Goal: Task Accomplishment & Management: Use online tool/utility

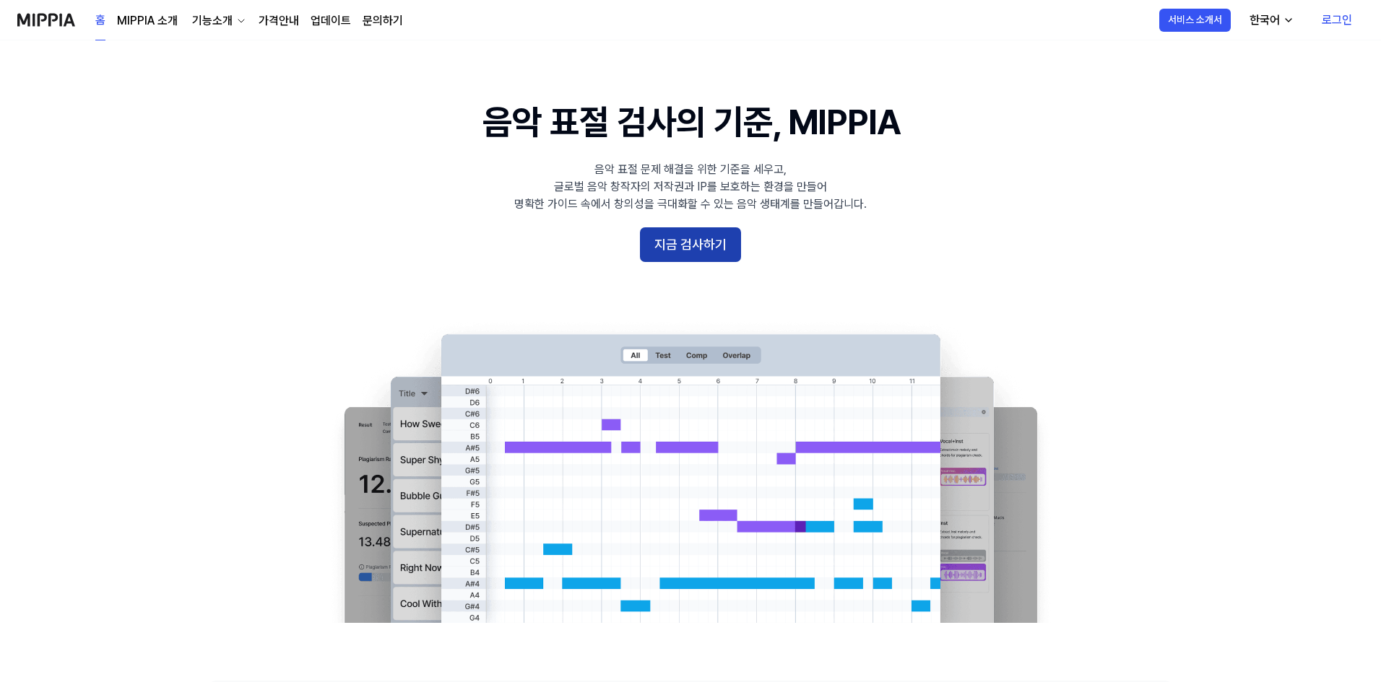
click at [698, 253] on button "지금 검사하기" at bounding box center [690, 244] width 101 height 35
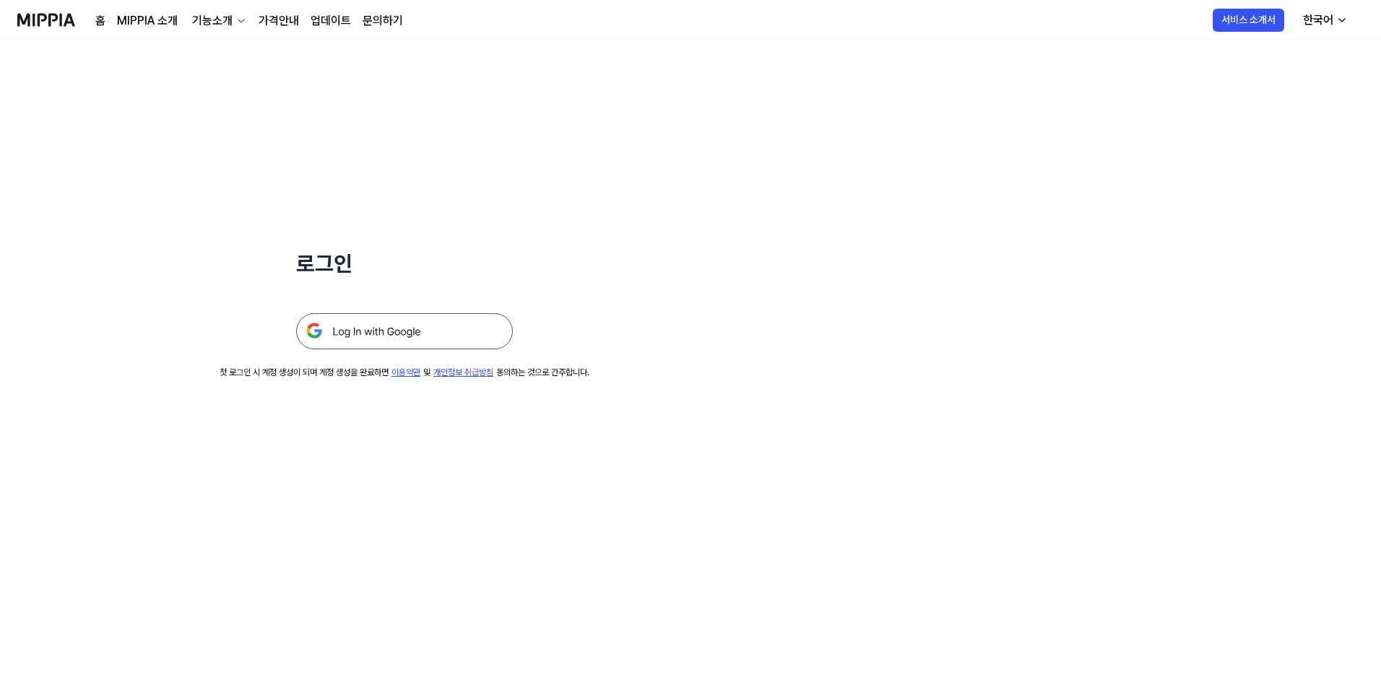
click at [370, 321] on img at bounding box center [404, 331] width 217 height 36
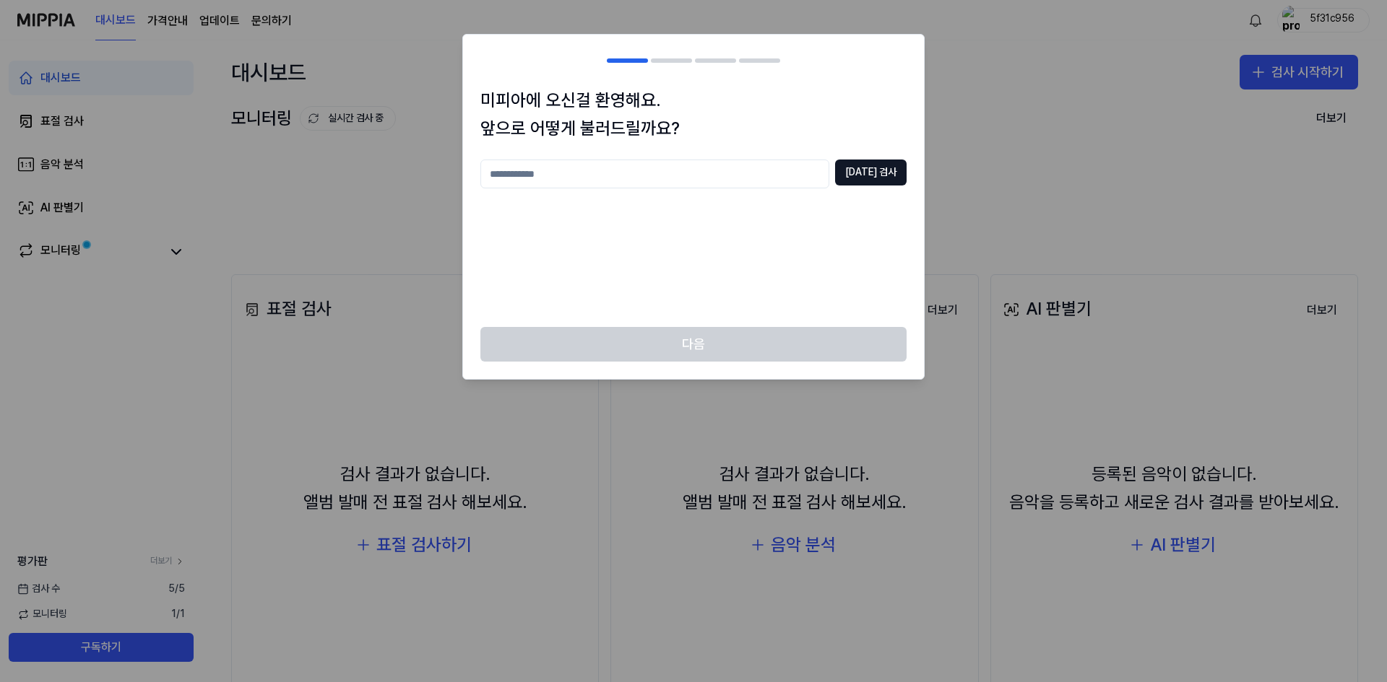
click at [760, 174] on input "text" at bounding box center [654, 174] width 349 height 29
type input "*"
type input "********"
click at [890, 169] on button "중복 검사" at bounding box center [870, 173] width 71 height 26
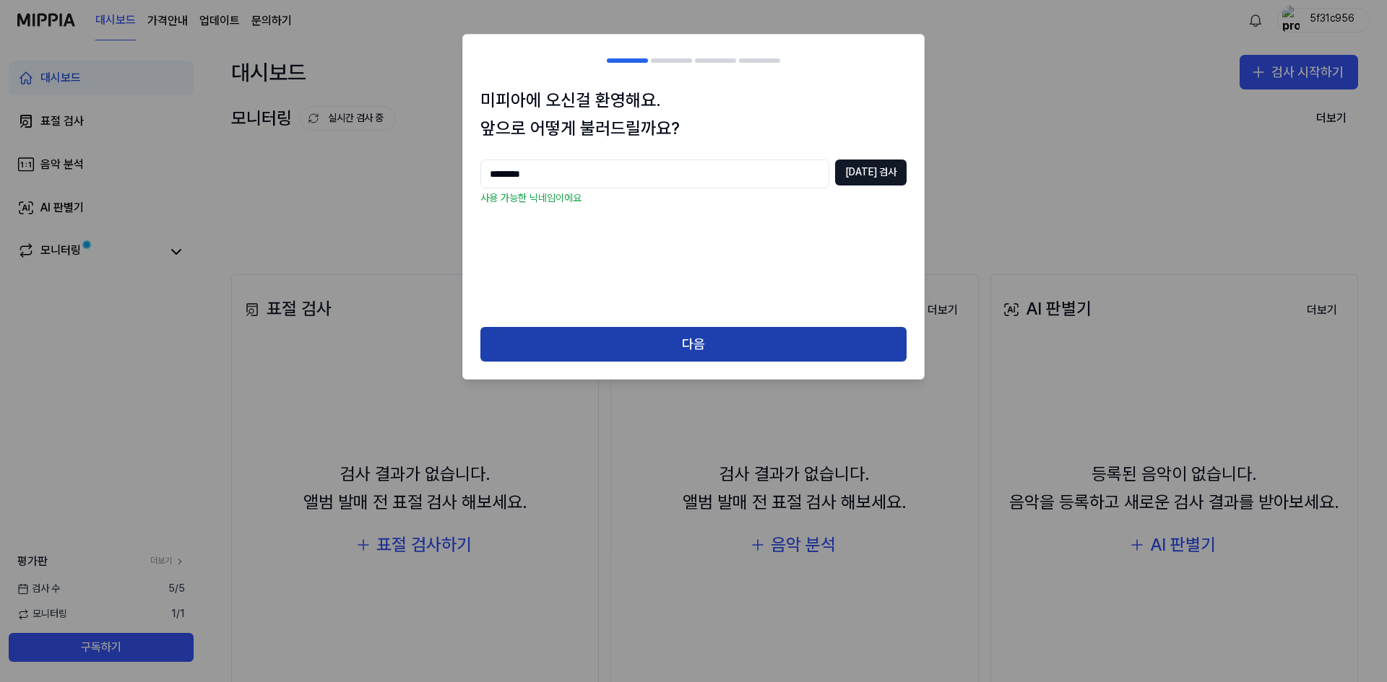
click at [695, 350] on button "다음" at bounding box center [693, 344] width 426 height 35
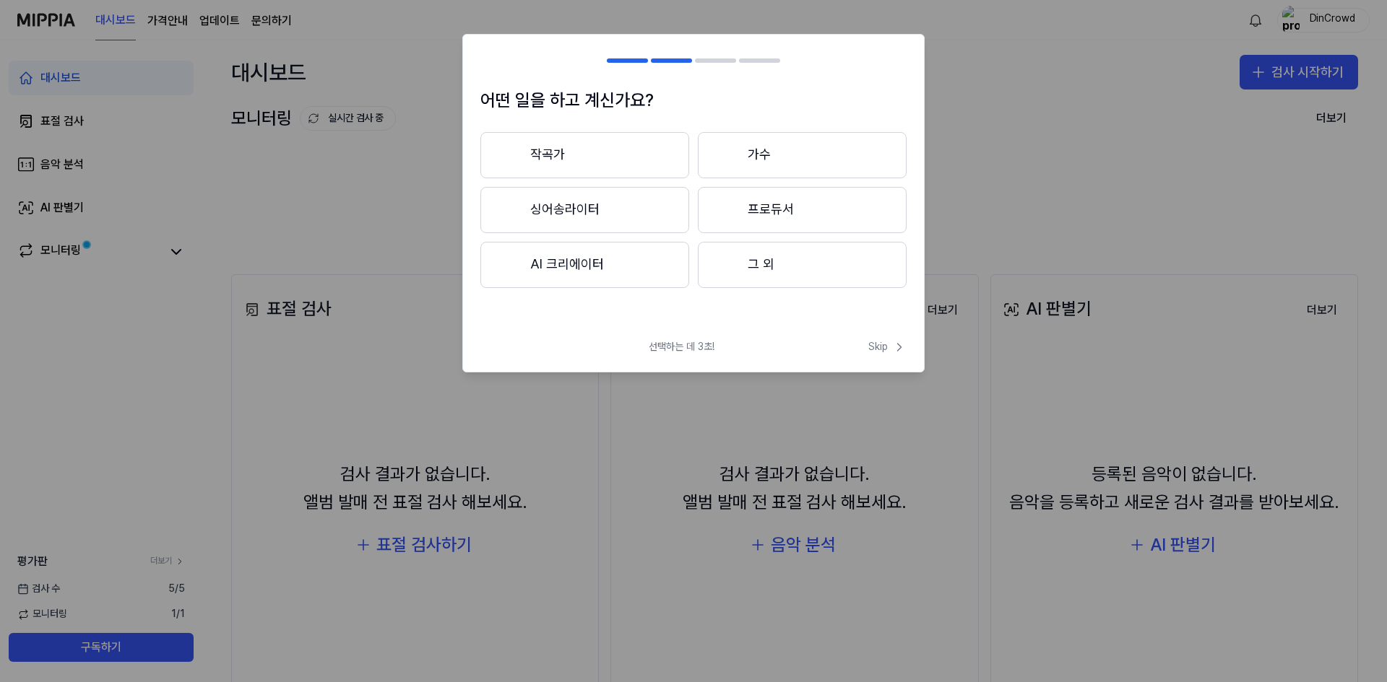
click at [630, 160] on button "작곡가" at bounding box center [584, 155] width 209 height 46
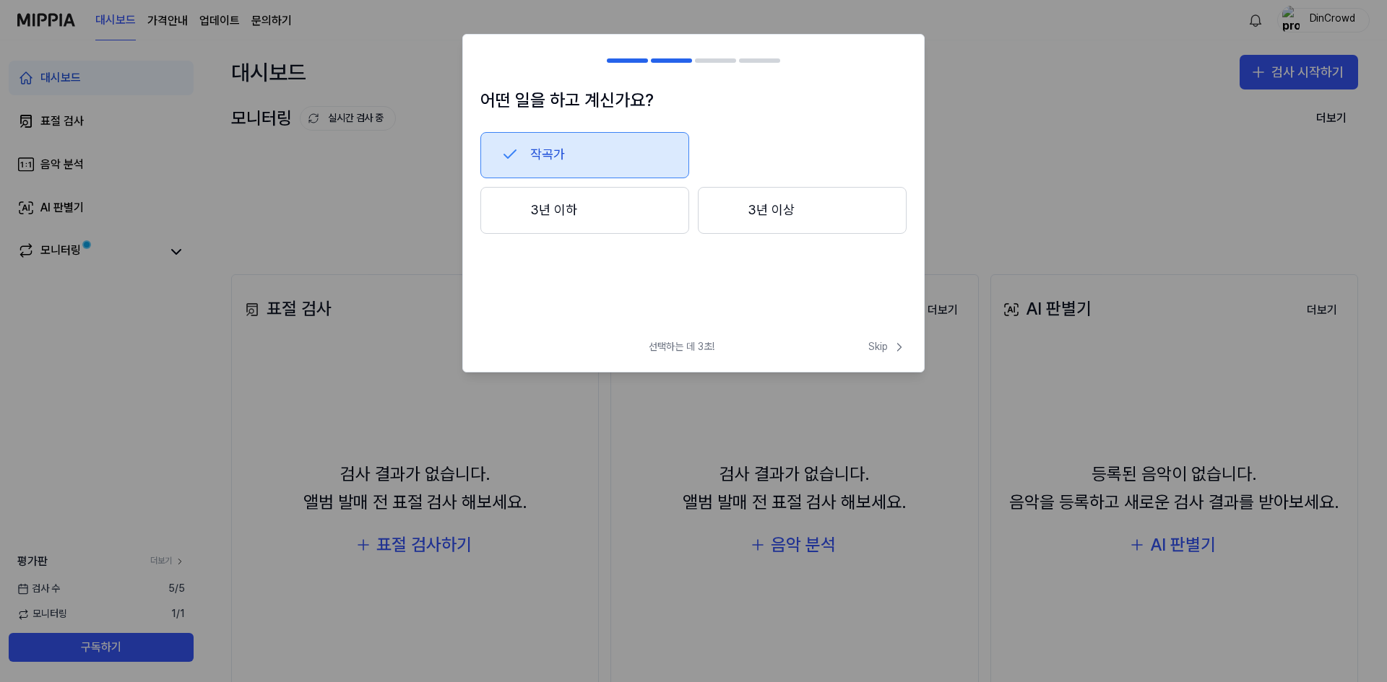
click at [580, 233] on button "3년 이하" at bounding box center [584, 211] width 209 height 48
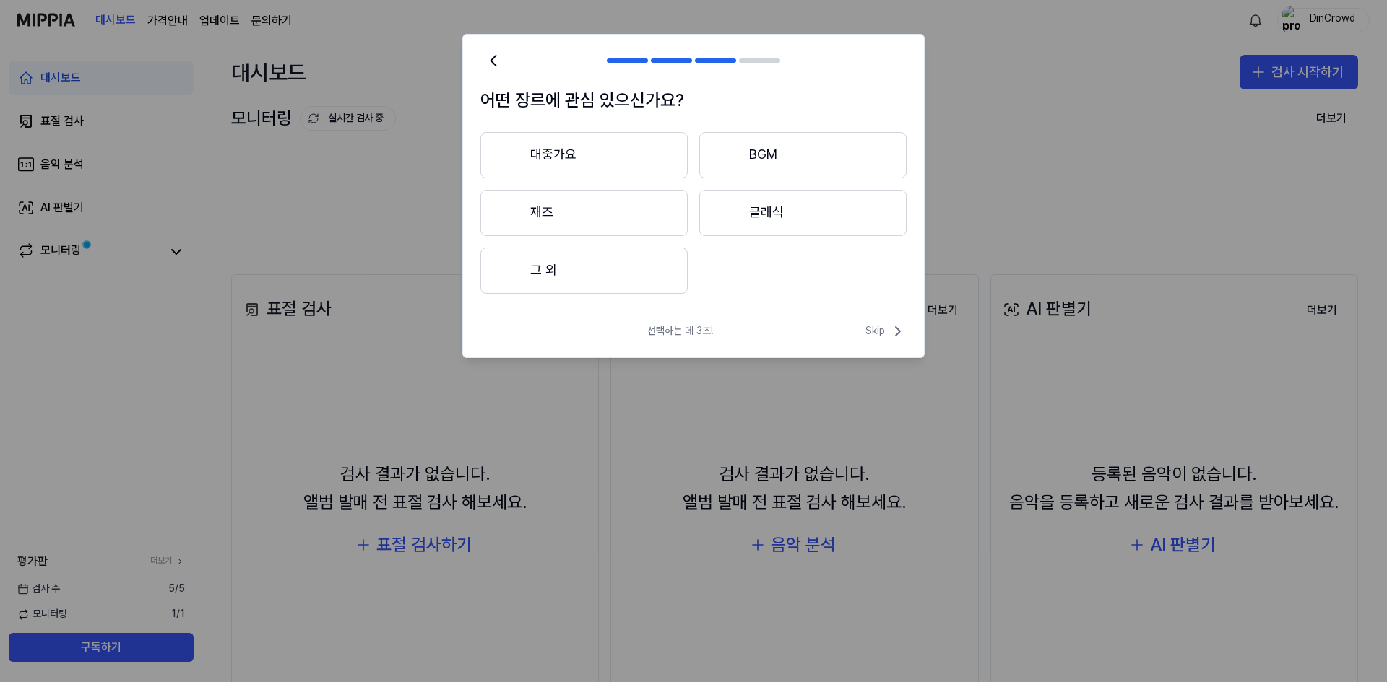
click at [802, 169] on button "BGM" at bounding box center [802, 155] width 207 height 46
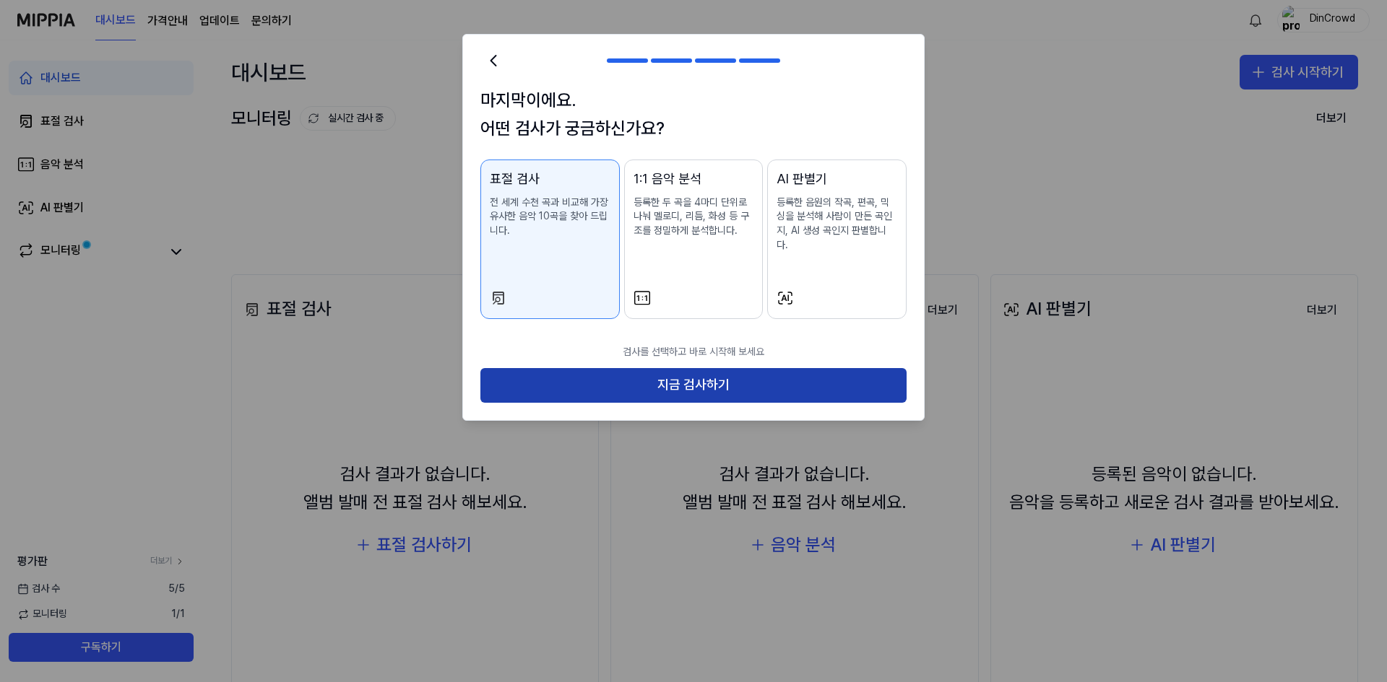
click at [679, 368] on button "지금 검사하기" at bounding box center [693, 385] width 426 height 35
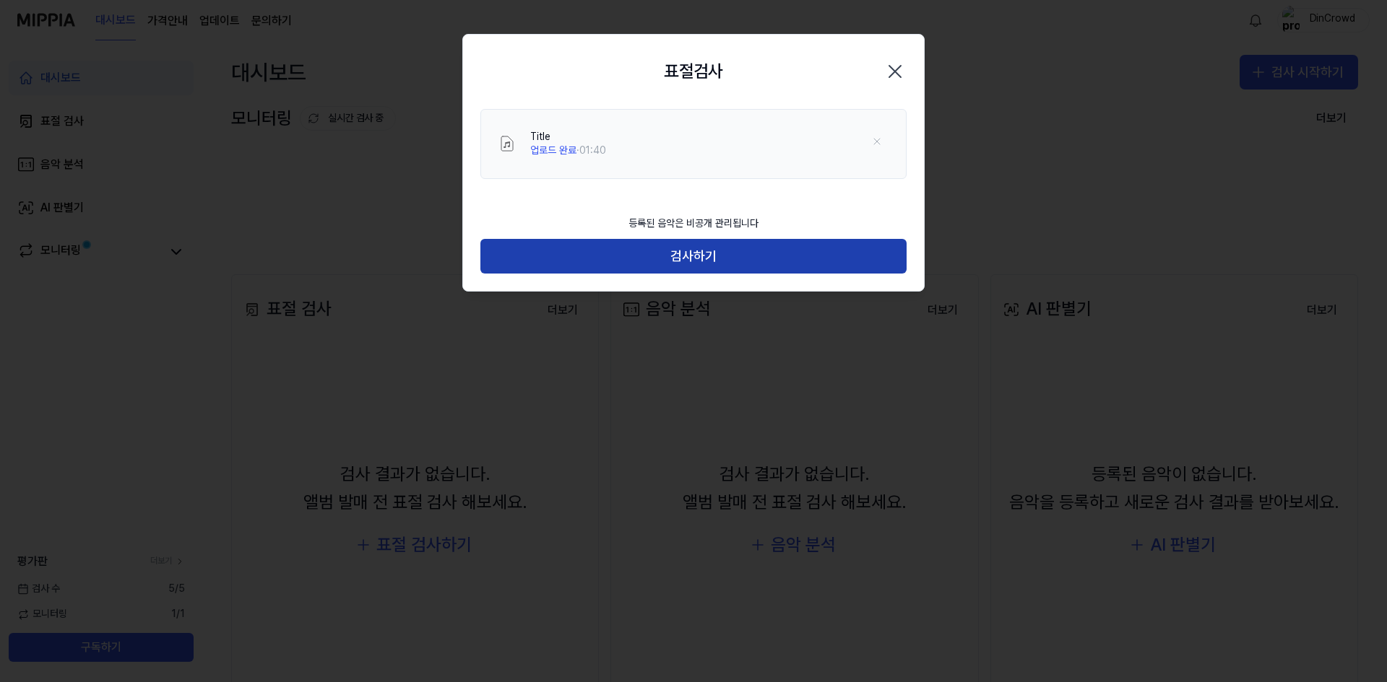
click at [689, 261] on button "검사하기" at bounding box center [693, 256] width 426 height 35
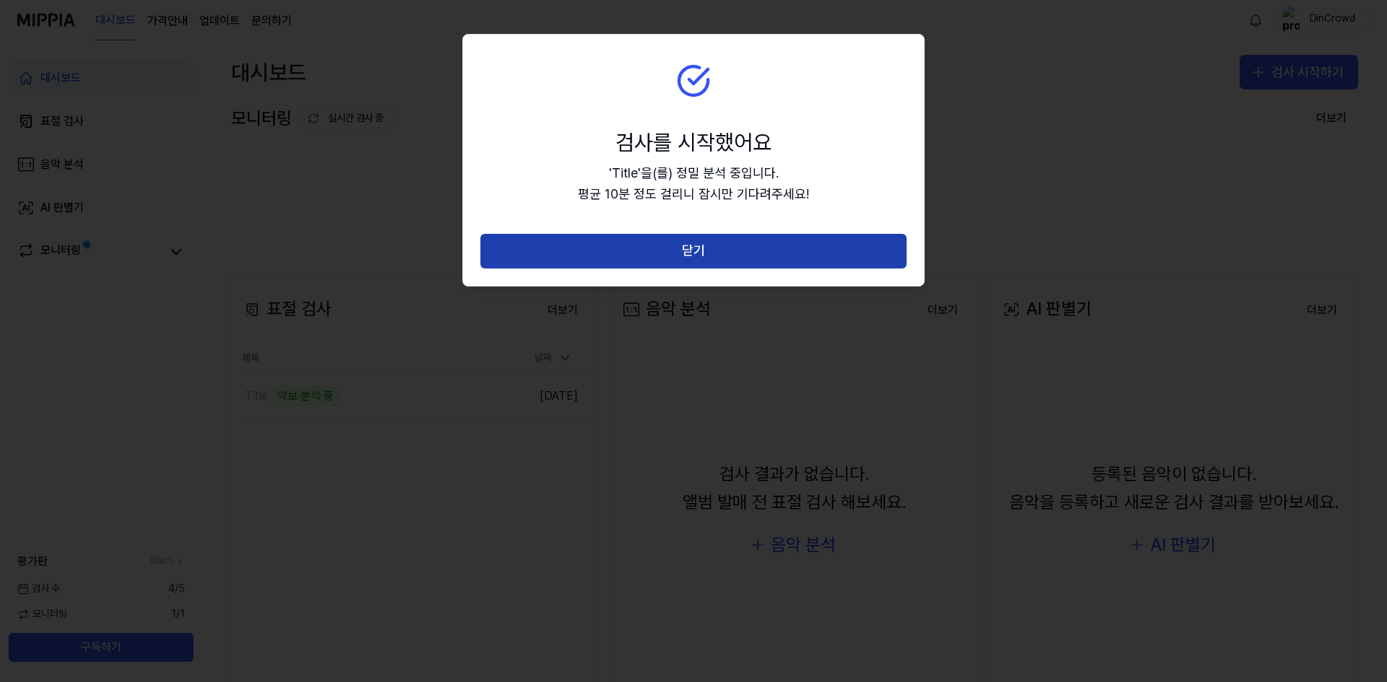
click at [677, 254] on button "닫기" at bounding box center [693, 251] width 426 height 35
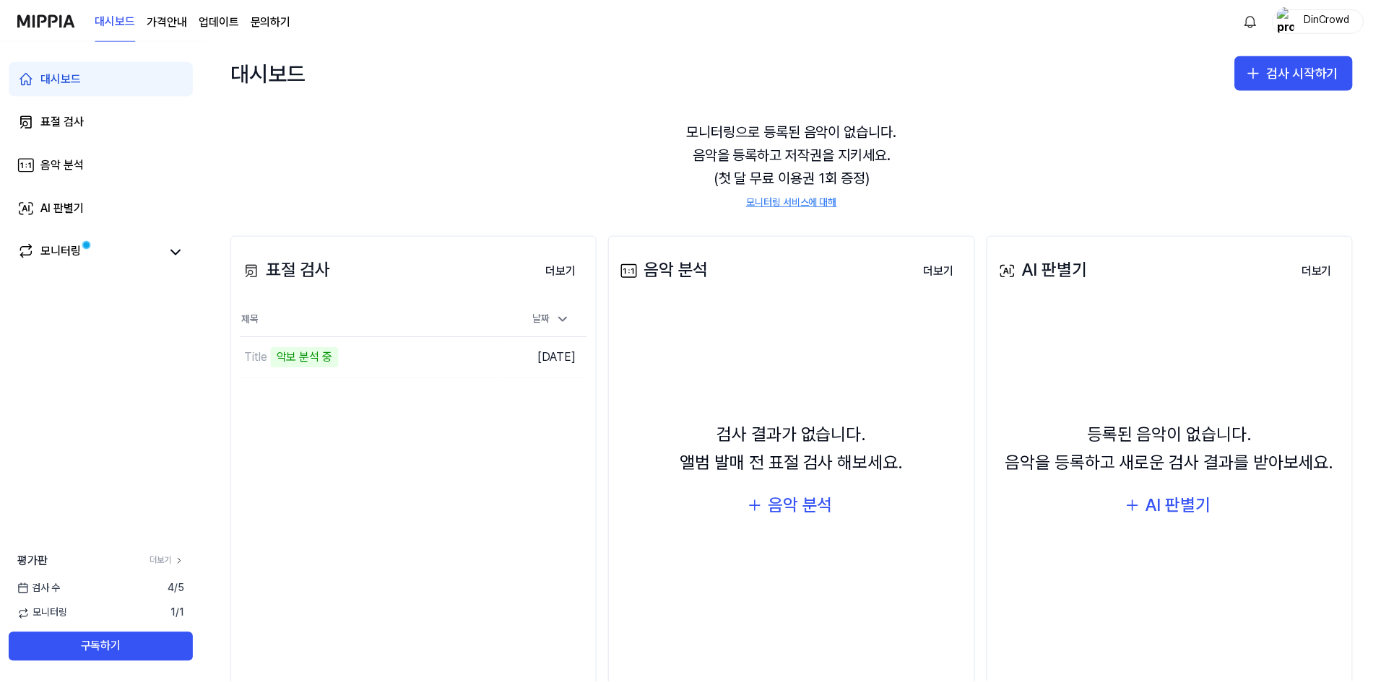
scroll to position [76, 0]
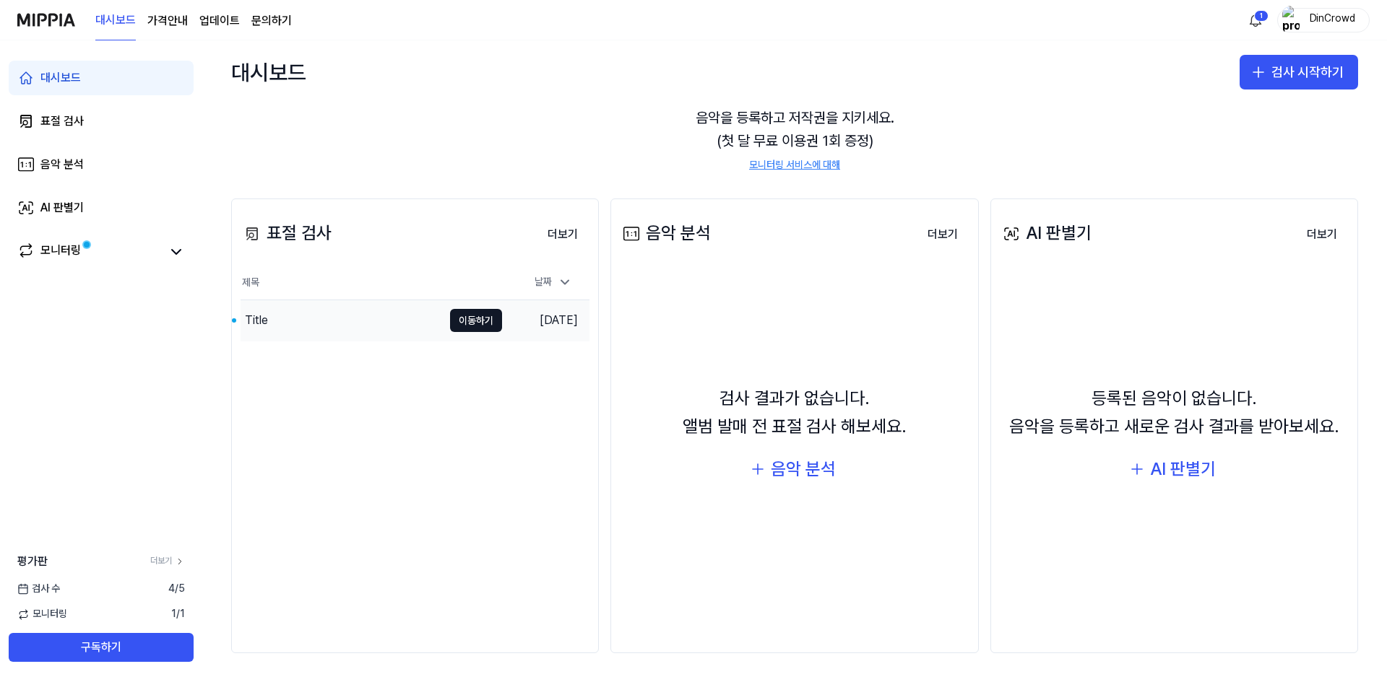
click at [321, 322] on div "Title" at bounding box center [341, 320] width 202 height 40
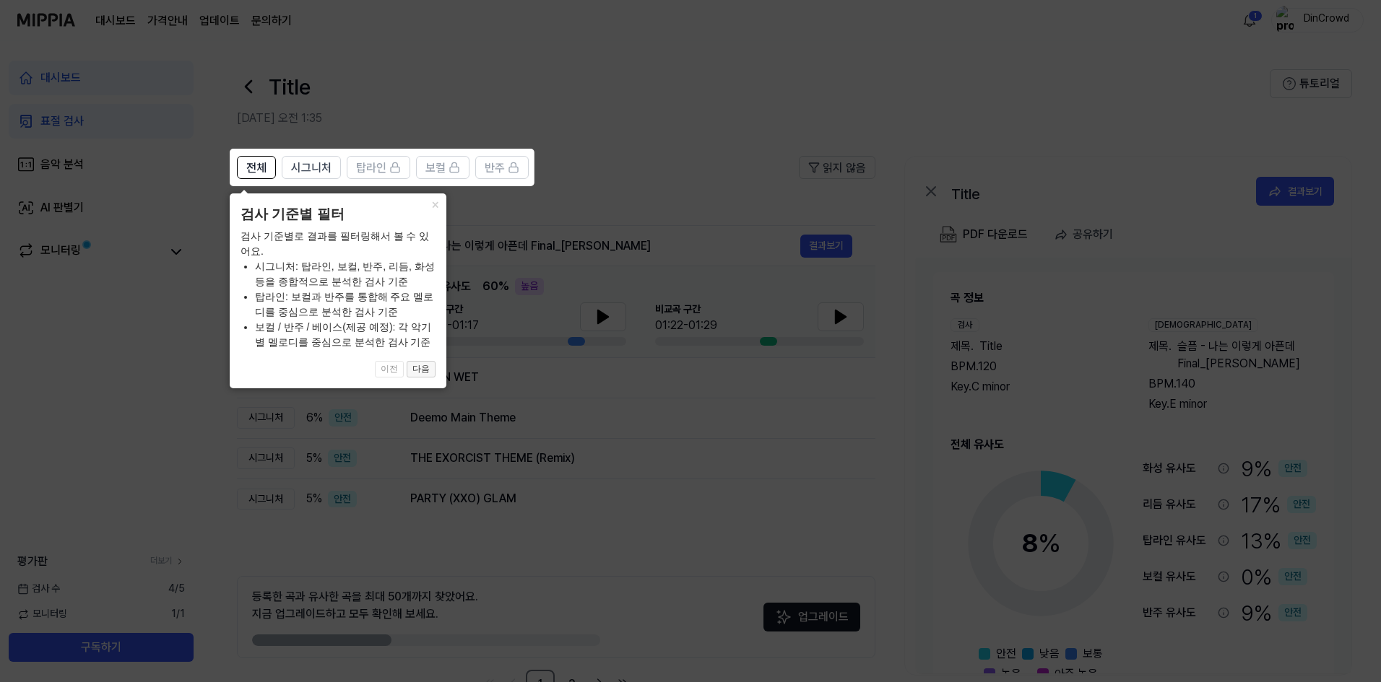
click at [415, 366] on button "다음" at bounding box center [421, 369] width 29 height 17
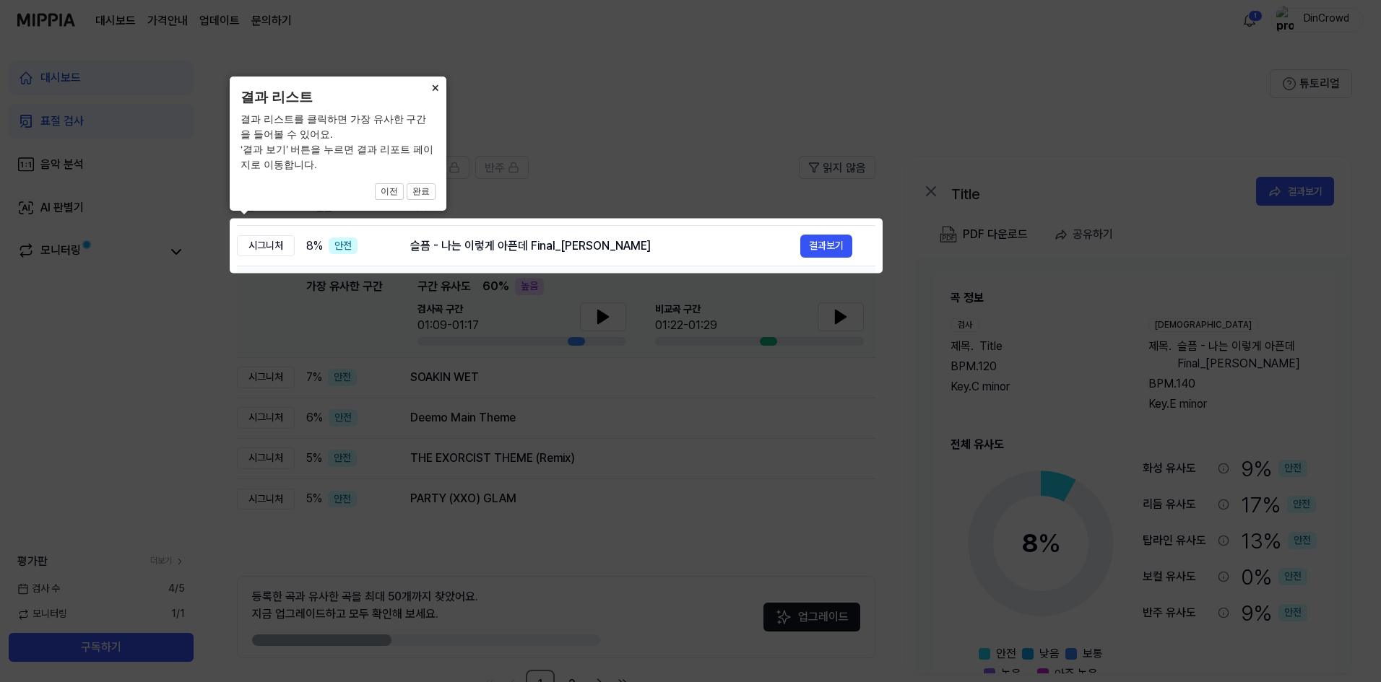
click at [426, 93] on button "×" at bounding box center [434, 87] width 23 height 20
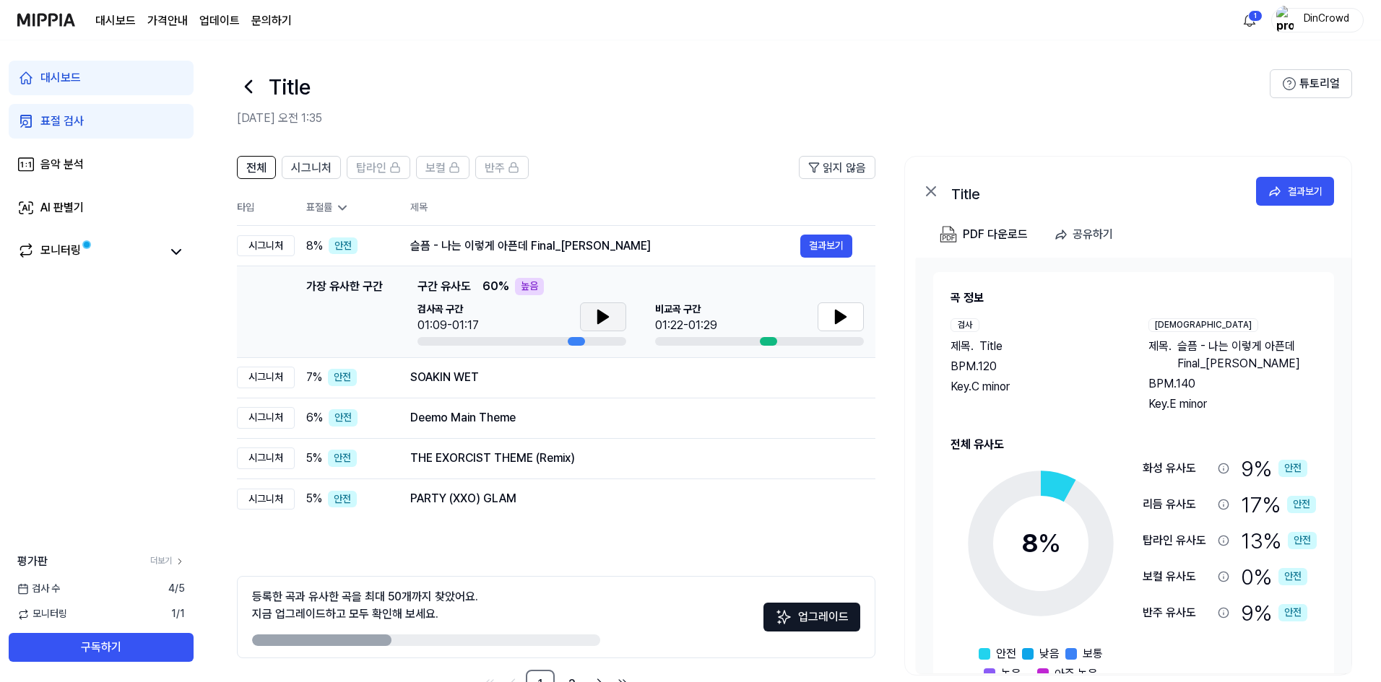
click at [603, 314] on icon at bounding box center [603, 317] width 10 height 13
click at [604, 314] on icon at bounding box center [605, 317] width 3 height 12
click at [848, 324] on icon at bounding box center [840, 316] width 17 height 17
click at [605, 319] on icon at bounding box center [603, 317] width 10 height 13
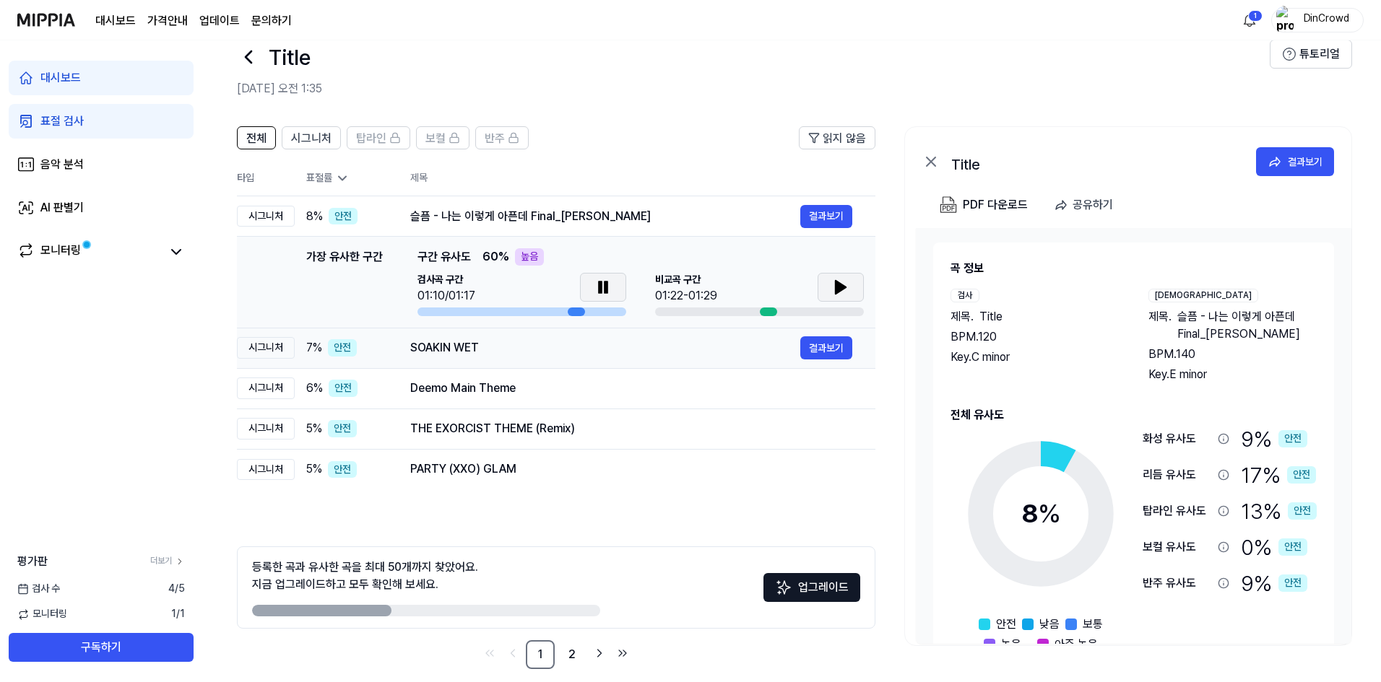
scroll to position [45, 0]
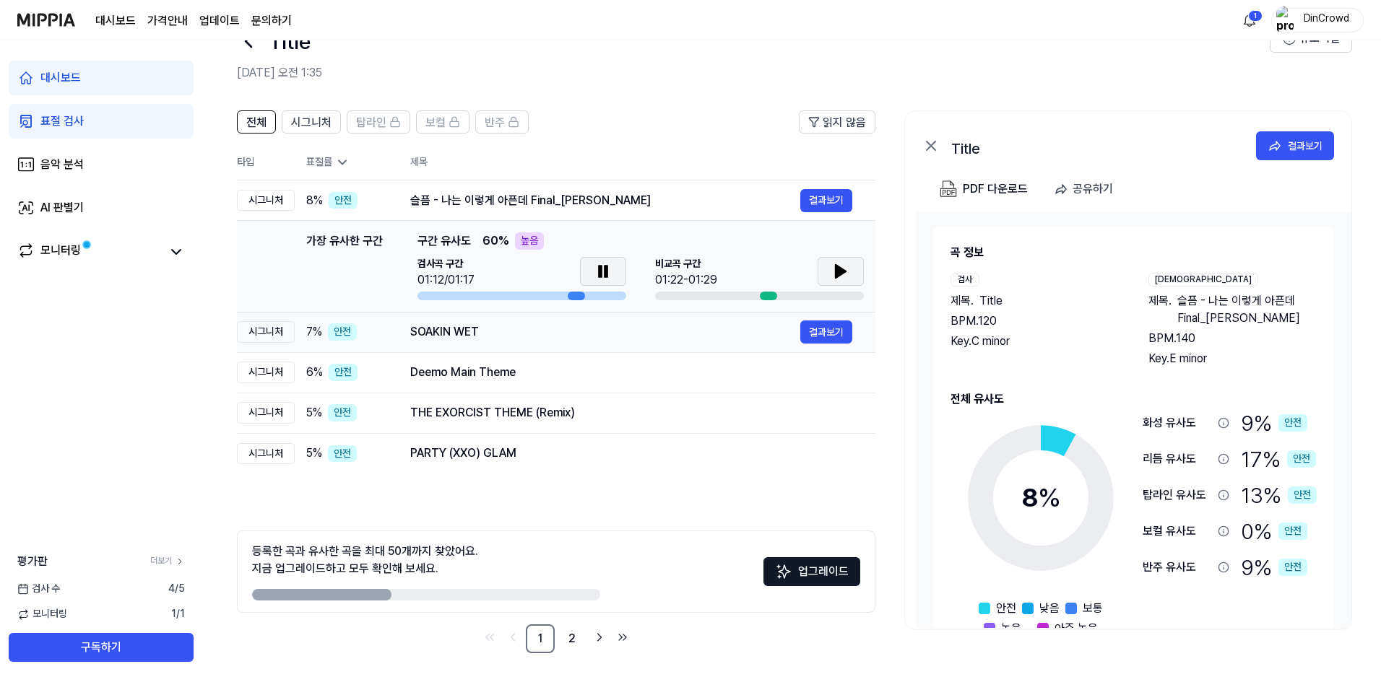
click at [545, 334] on div "SOAKIN WET" at bounding box center [605, 332] width 390 height 17
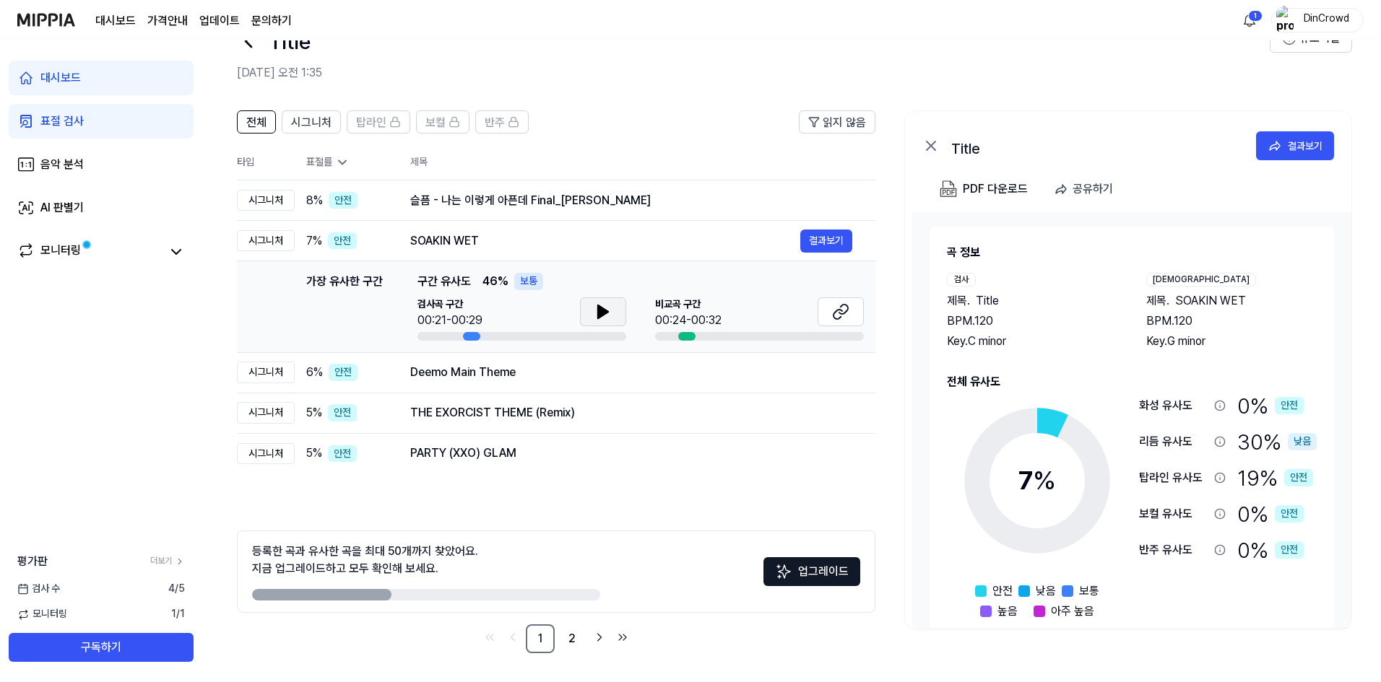
click at [584, 310] on button at bounding box center [603, 312] width 46 height 29
drag, startPoint x: 594, startPoint y: 319, endPoint x: 798, endPoint y: 316, distance: 204.4
click at [594, 319] on icon at bounding box center [602, 311] width 17 height 17
click at [715, 303] on span "비교곡 구간" at bounding box center [688, 305] width 66 height 14
click at [838, 313] on icon at bounding box center [840, 311] width 17 height 17
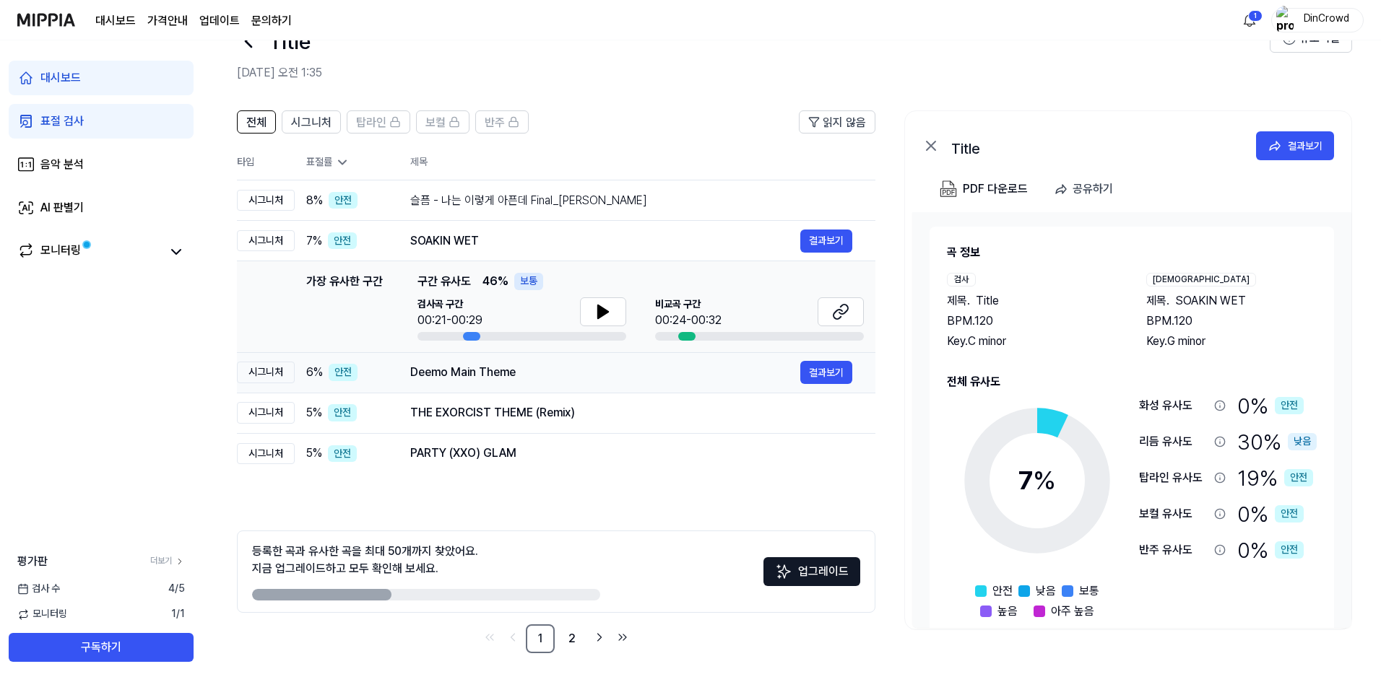
click at [480, 386] on td "Deemo Main Theme 결과보기" at bounding box center [631, 372] width 488 height 40
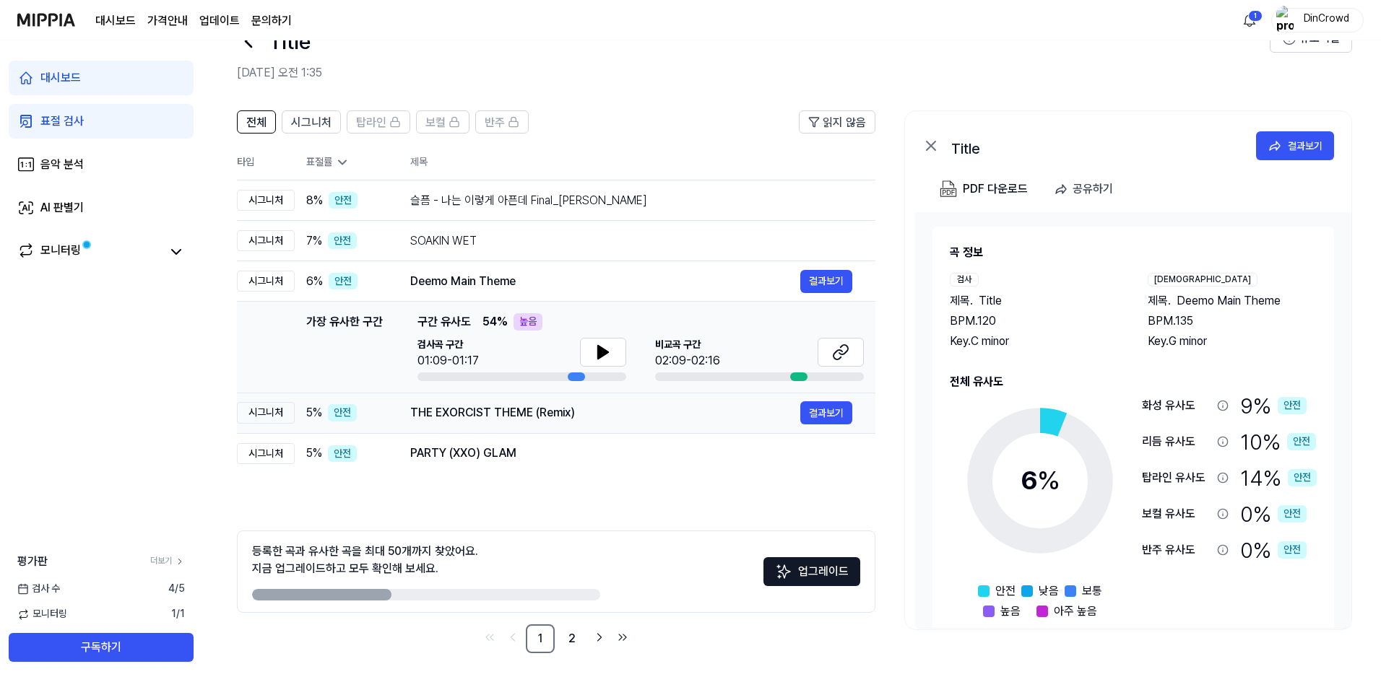
click at [611, 403] on div "THE EXORCIST THEME (Remix) 결과보기" at bounding box center [631, 413] width 442 height 23
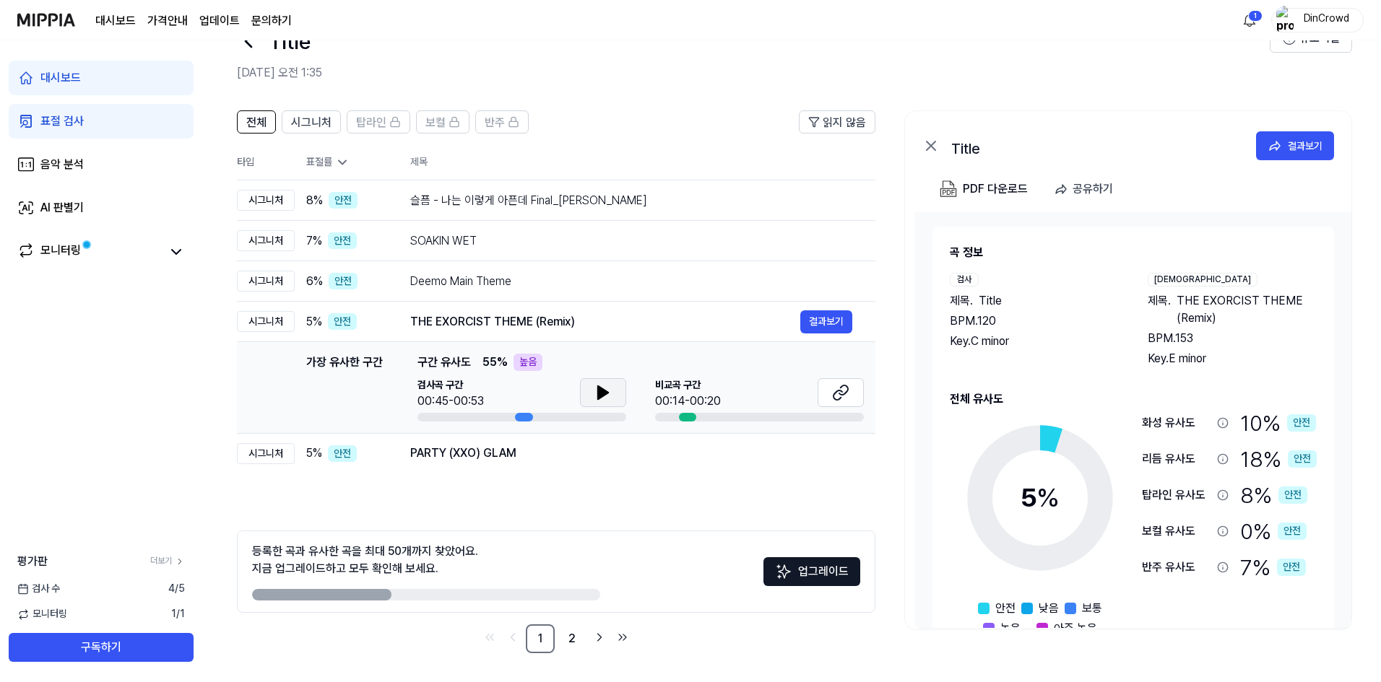
click at [615, 397] on button at bounding box center [603, 392] width 46 height 29
drag, startPoint x: 599, startPoint y: 391, endPoint x: 655, endPoint y: 399, distance: 56.9
click at [599, 391] on icon at bounding box center [600, 393] width 3 height 12
click at [844, 387] on icon at bounding box center [840, 392] width 17 height 17
click at [505, 443] on div "PARTY (XXO) GLAM 결과보기" at bounding box center [631, 453] width 442 height 23
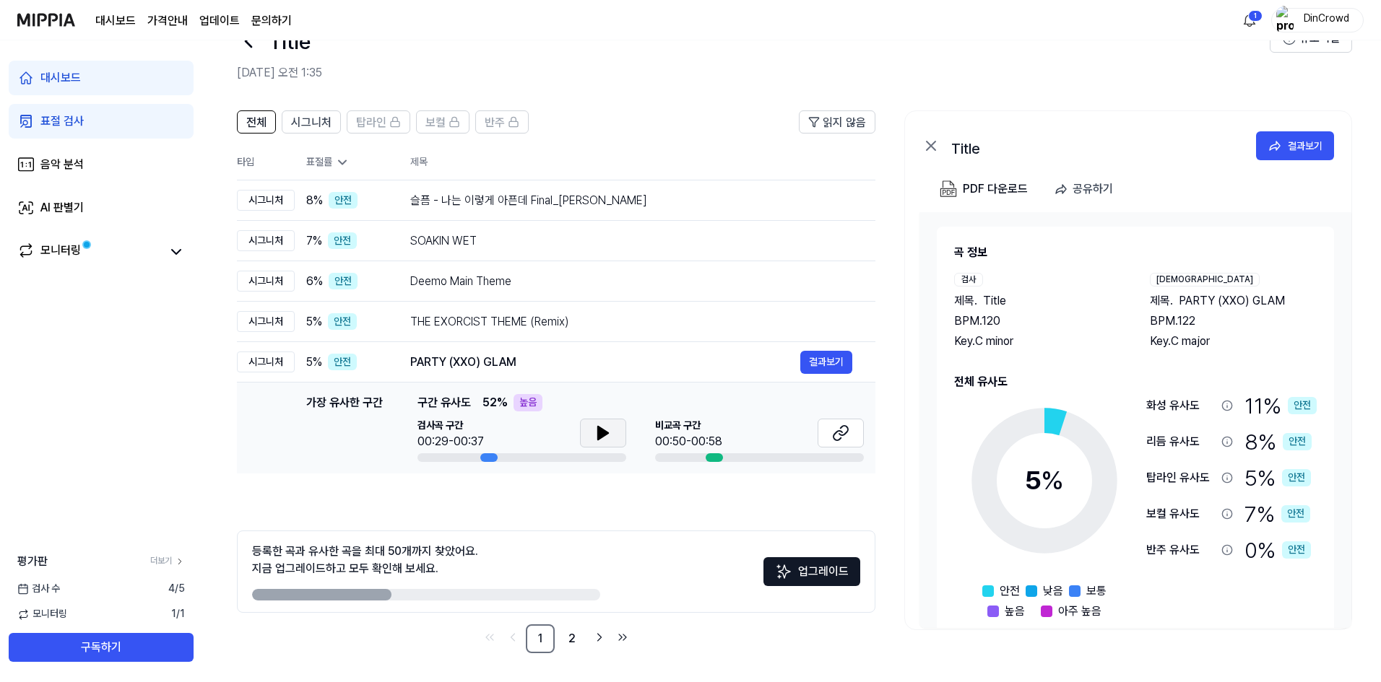
click at [612, 439] on button at bounding box center [603, 433] width 46 height 29
click at [847, 446] on button at bounding box center [840, 433] width 46 height 29
click at [575, 650] on link "2" at bounding box center [571, 639] width 29 height 29
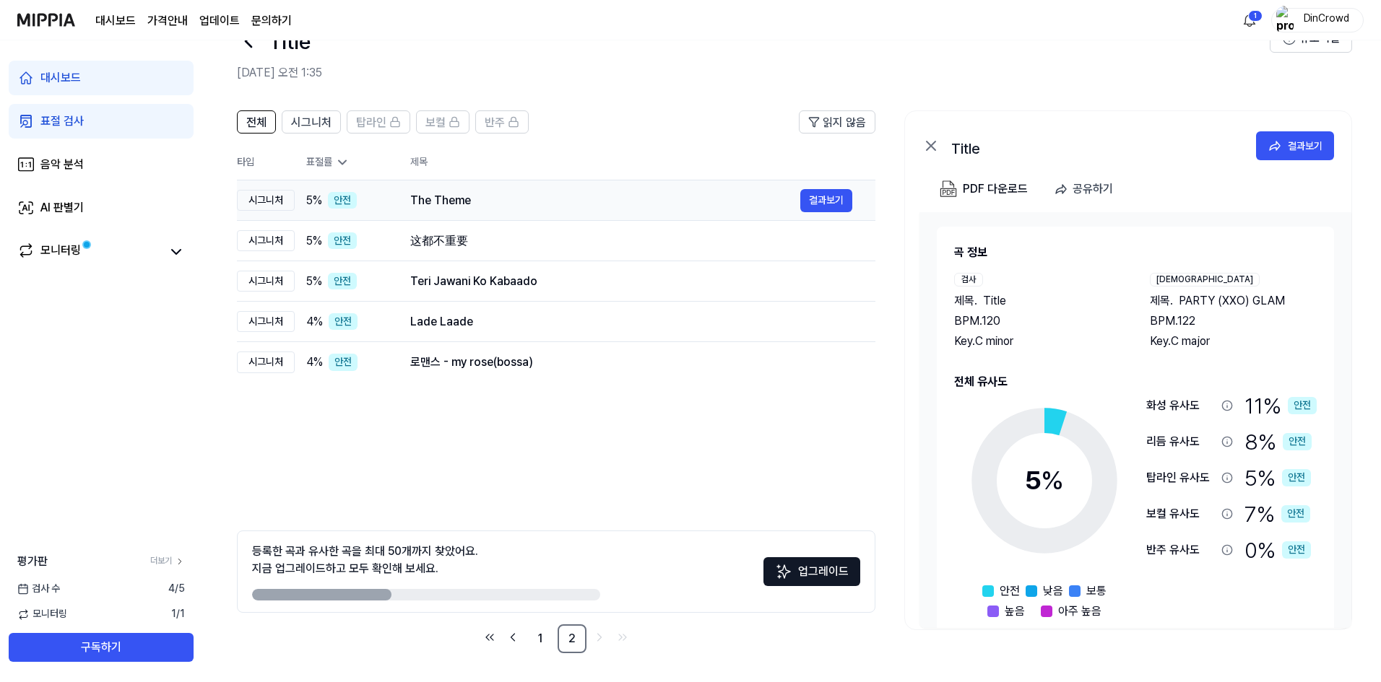
click at [547, 190] on div "The Theme 결과보기" at bounding box center [631, 200] width 442 height 23
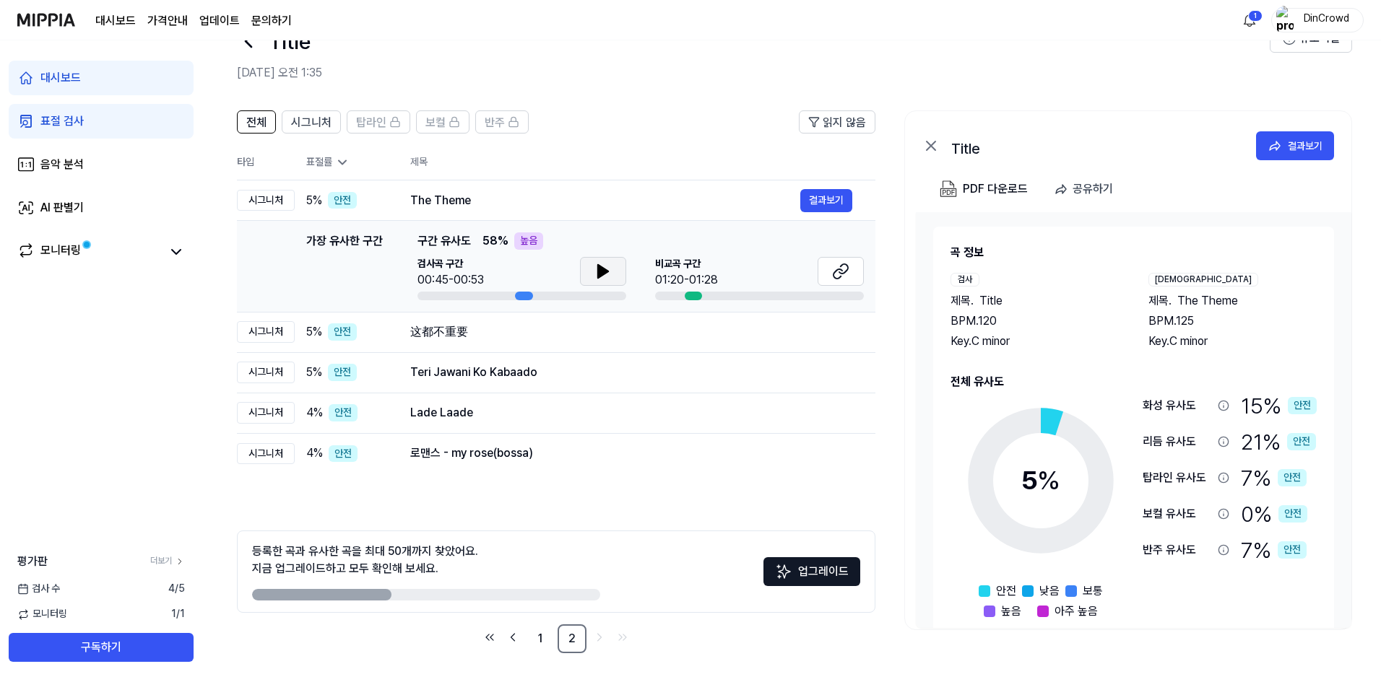
click at [596, 268] on icon at bounding box center [602, 271] width 17 height 17
click at [845, 274] on icon at bounding box center [840, 271] width 17 height 17
click at [606, 270] on icon at bounding box center [605, 272] width 3 height 12
click at [820, 191] on button "결과보기" at bounding box center [826, 200] width 52 height 23
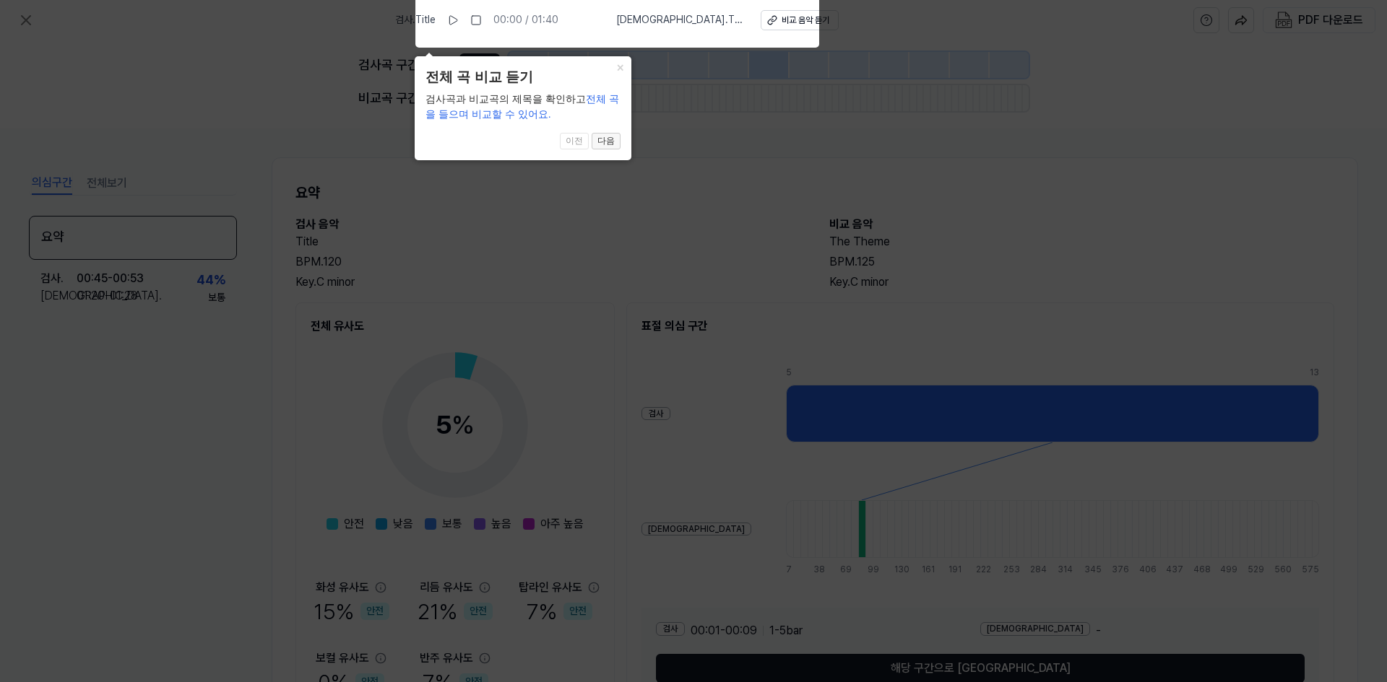
click at [609, 147] on button "다음" at bounding box center [605, 141] width 29 height 17
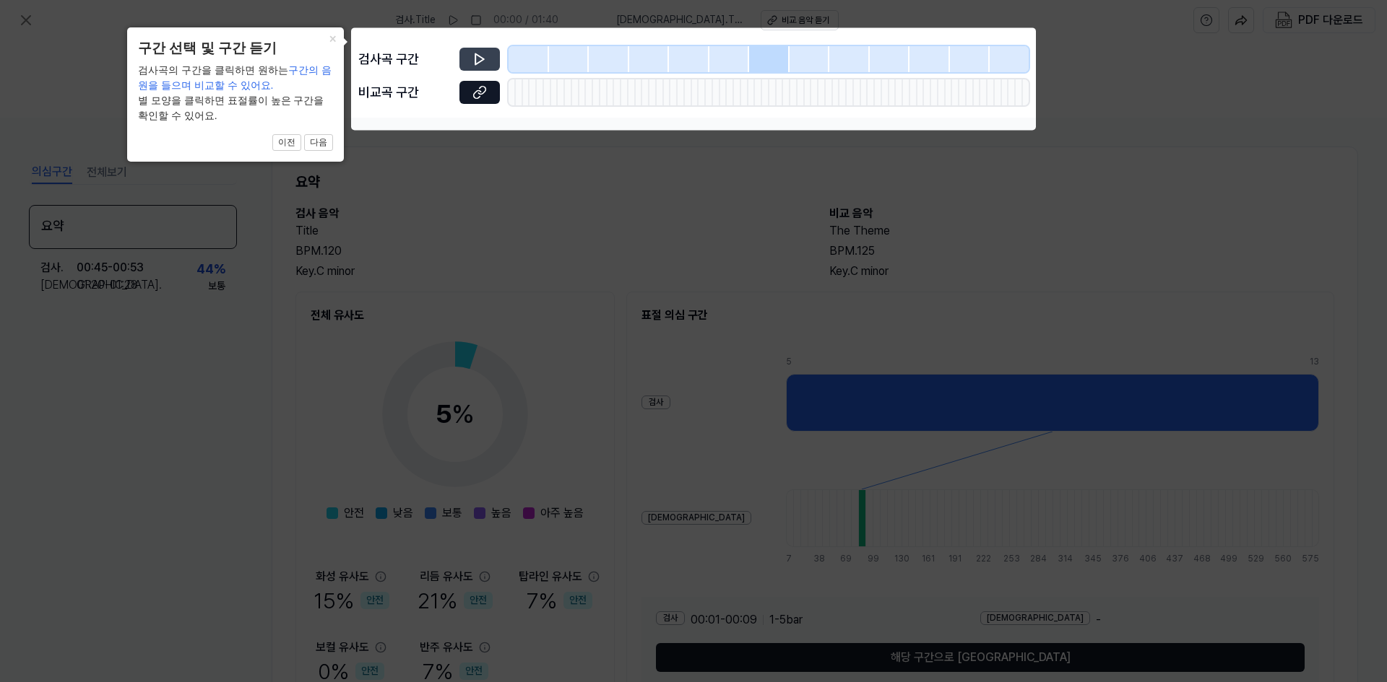
click at [475, 65] on icon at bounding box center [479, 59] width 9 height 11
click at [485, 56] on icon at bounding box center [479, 59] width 14 height 14
click at [314, 143] on button "다음" at bounding box center [318, 142] width 29 height 17
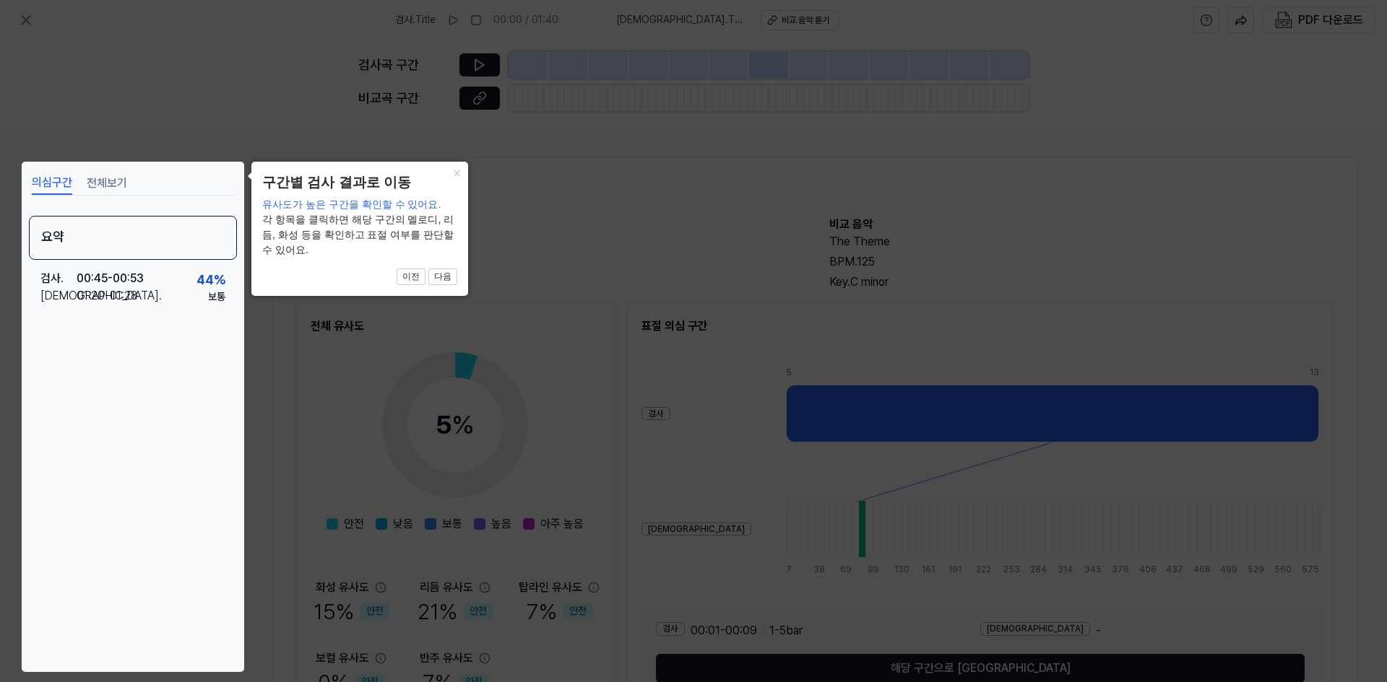
click at [571, 250] on icon at bounding box center [693, 341] width 1387 height 682
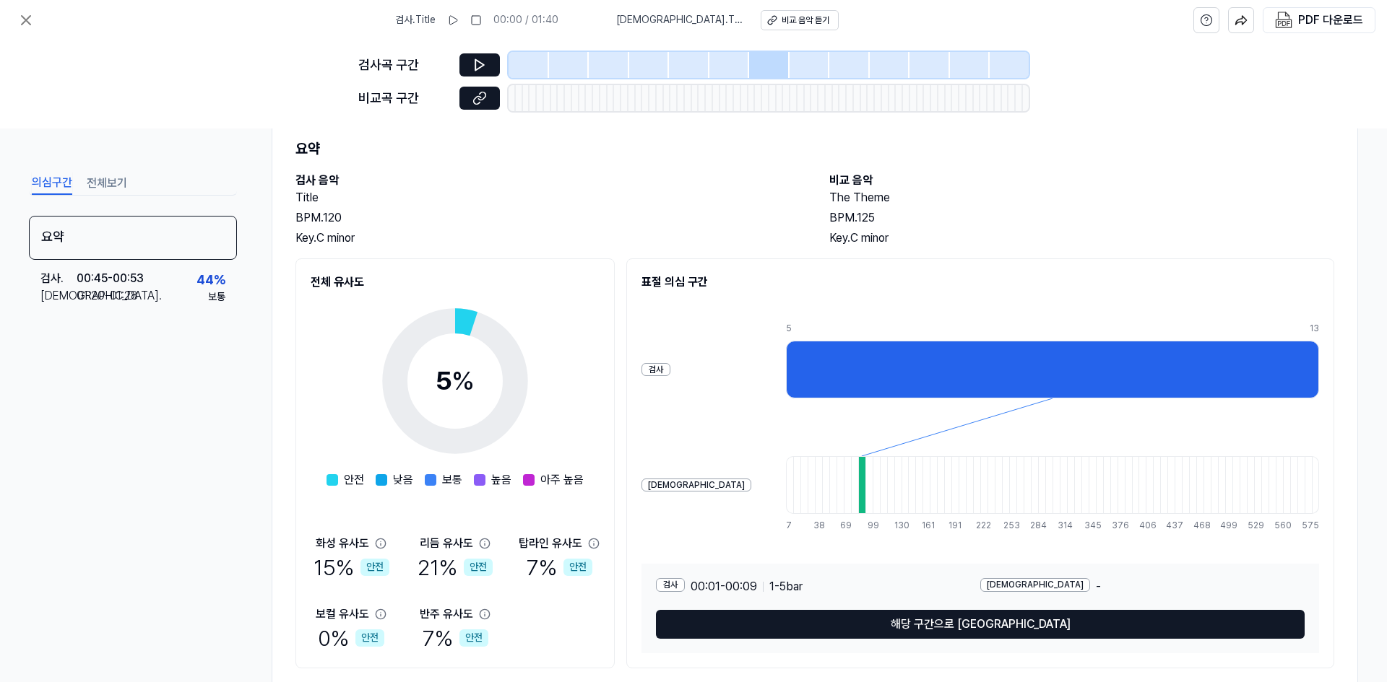
scroll to position [83, 0]
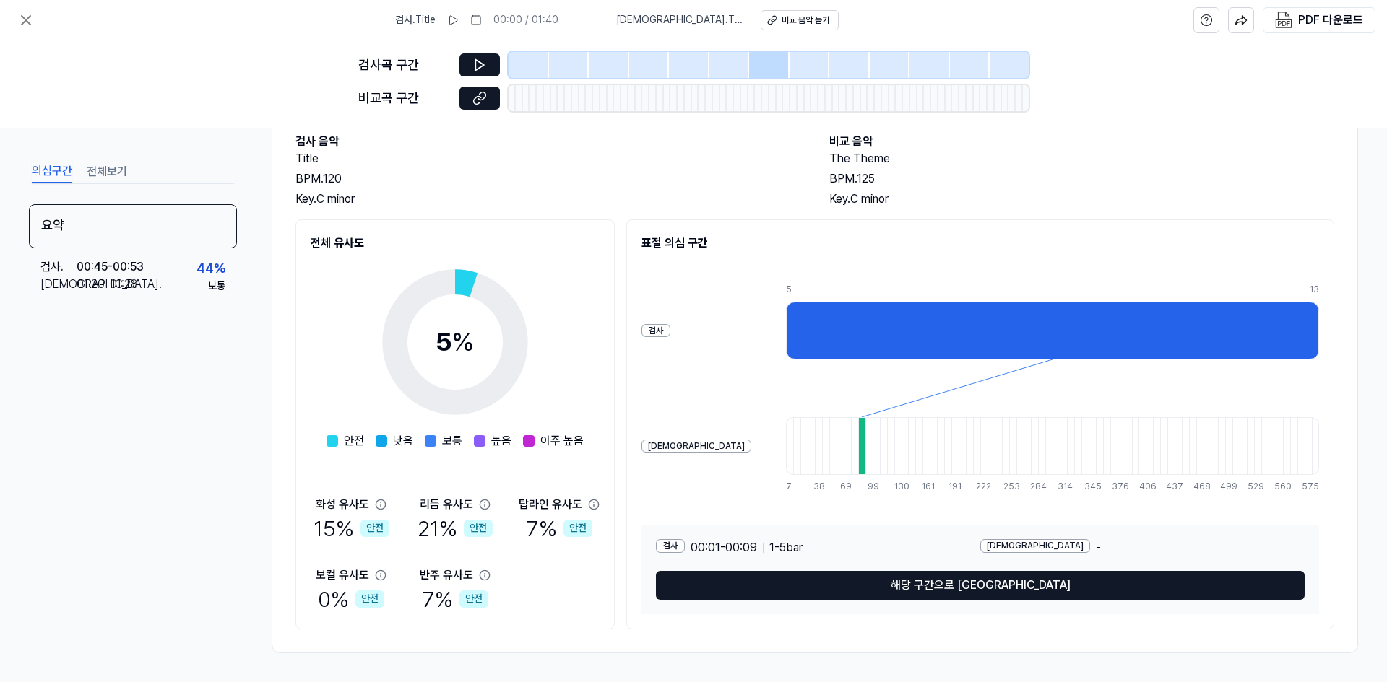
click at [945, 588] on button "해당 구간으로 이동" at bounding box center [980, 585] width 648 height 29
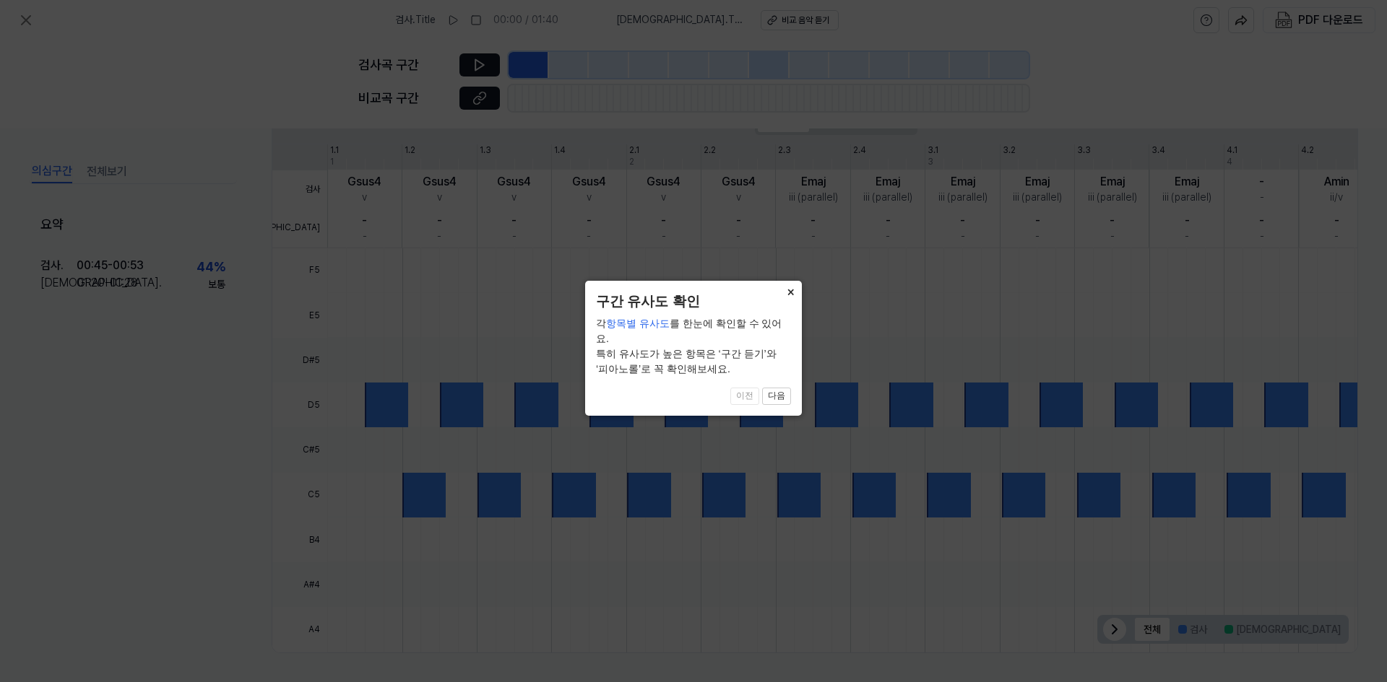
click at [795, 285] on button "×" at bounding box center [789, 291] width 23 height 20
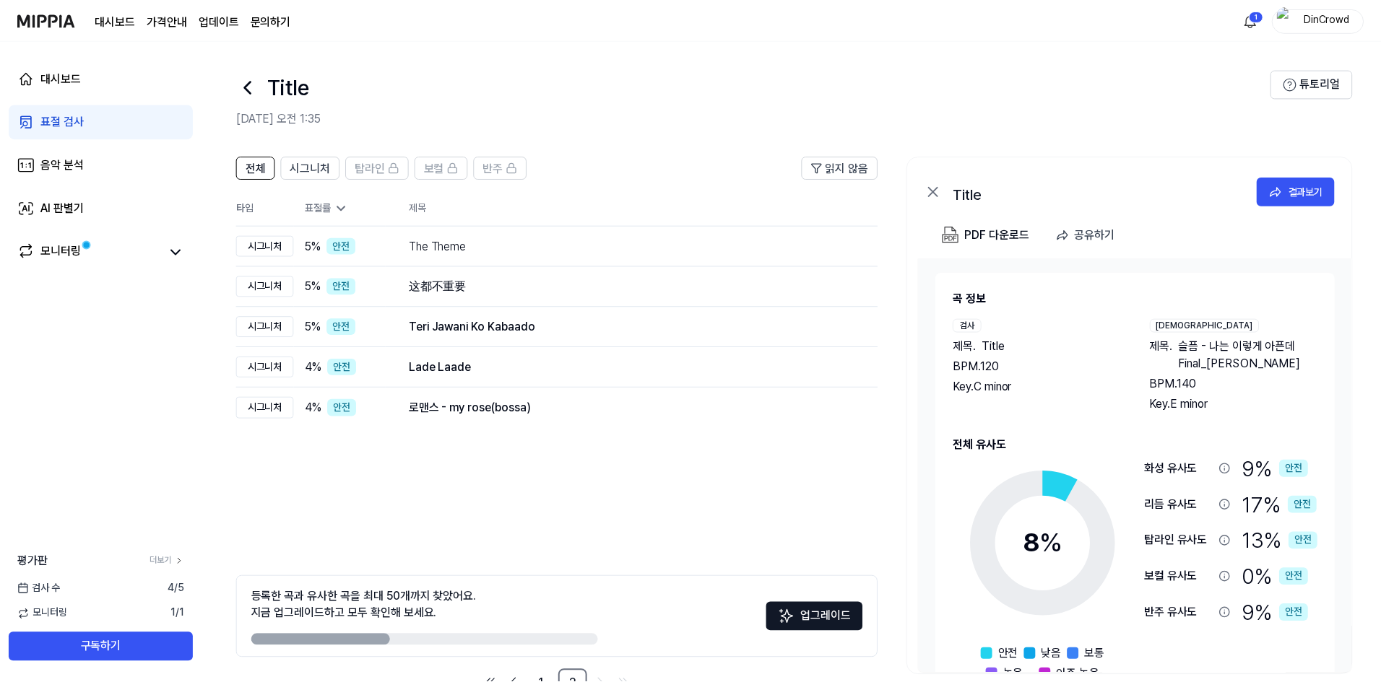
scroll to position [45, 0]
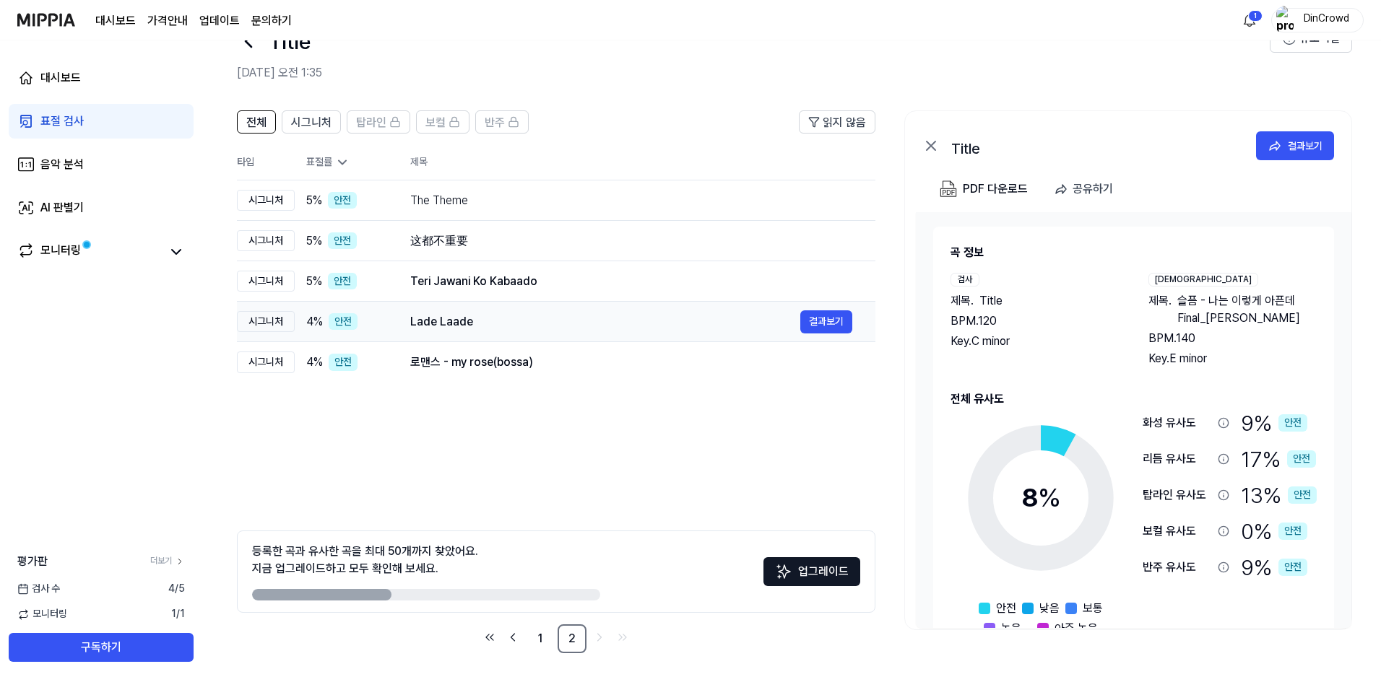
click at [682, 322] on div "Lade Laade" at bounding box center [605, 321] width 390 height 17
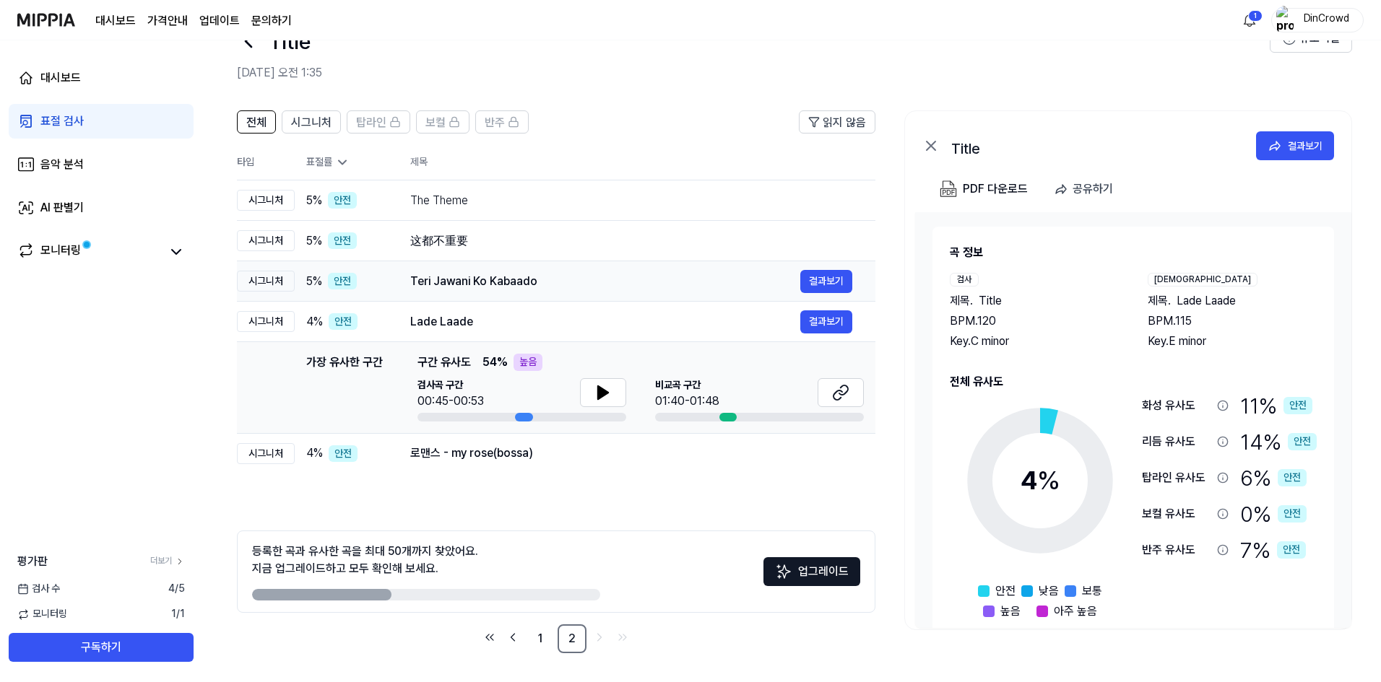
click at [612, 291] on div "Teri Jawani Ko Kabaado 결과보기" at bounding box center [631, 281] width 442 height 23
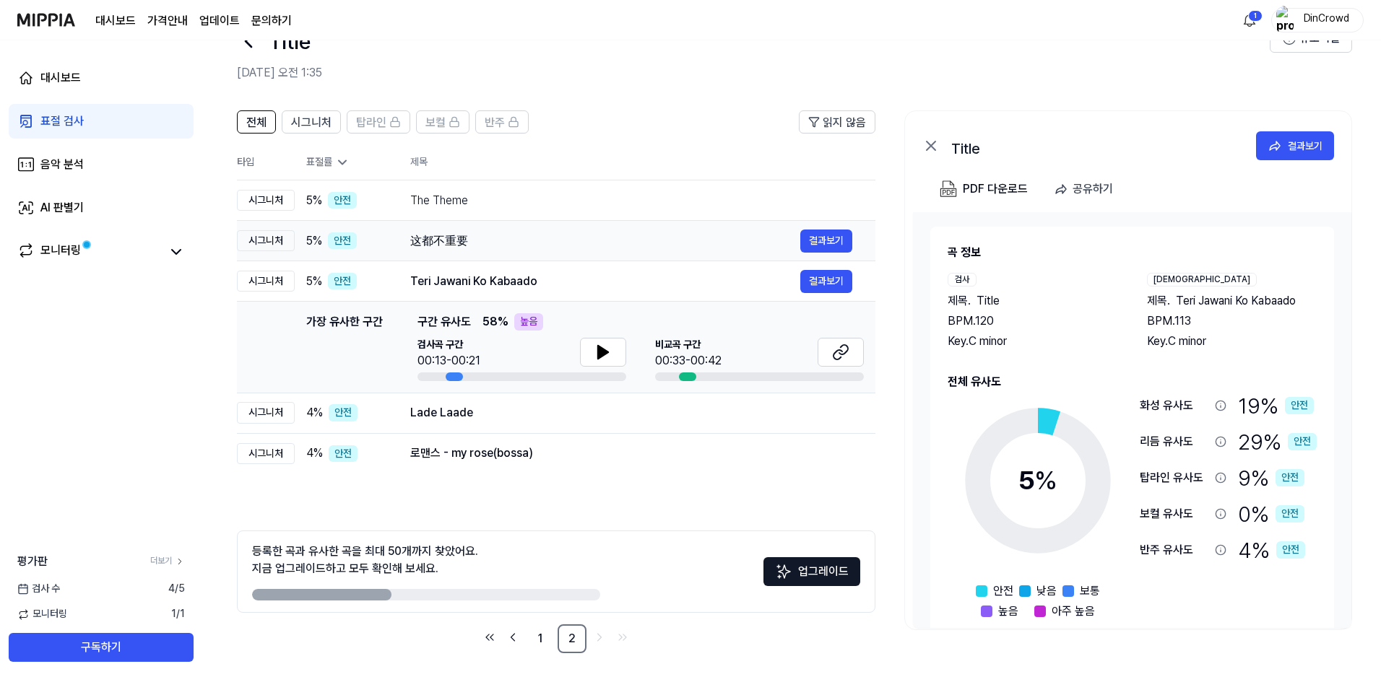
click at [599, 235] on div "这都不重要" at bounding box center [605, 241] width 390 height 17
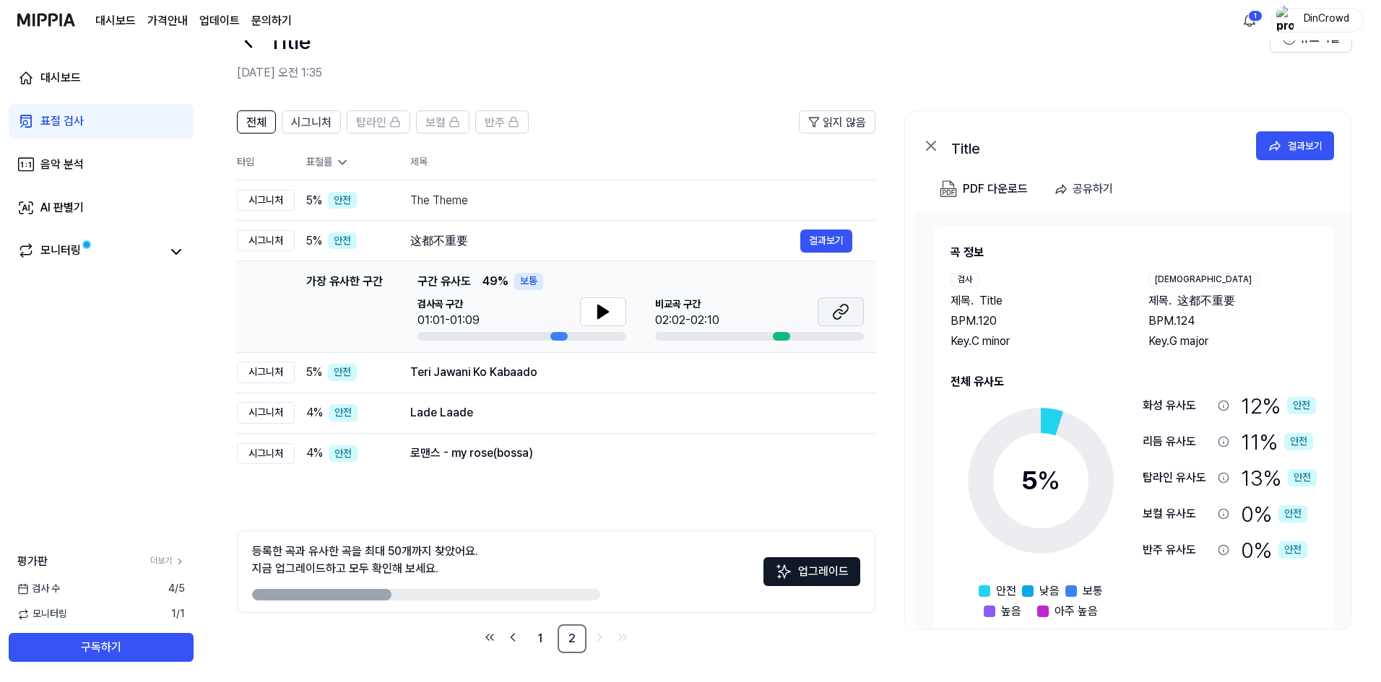
click at [845, 316] on icon at bounding box center [840, 311] width 17 height 17
click at [595, 295] on div "가장 유사한 구간 구간 유사도 49 % 보통 검사곡 구간 01:01-01:09 비교곡 구간 02:02-02:10" at bounding box center [640, 307] width 446 height 68
click at [601, 304] on icon at bounding box center [602, 311] width 17 height 17
click at [652, 459] on div "로맨스 - my rose(bossa)" at bounding box center [605, 453] width 390 height 17
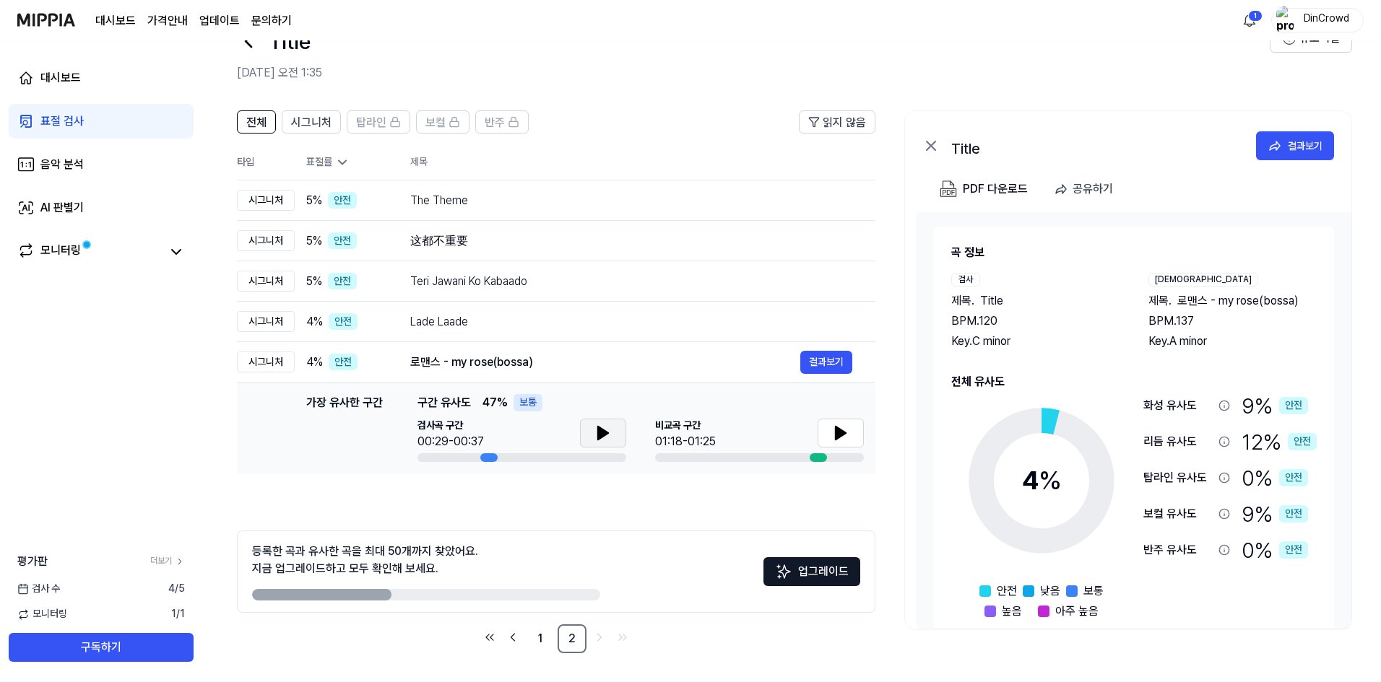
click at [603, 425] on icon at bounding box center [602, 433] width 17 height 17
click at [602, 434] on icon at bounding box center [602, 433] width 17 height 17
click at [844, 425] on icon at bounding box center [840, 433] width 17 height 17
click at [547, 636] on link "1" at bounding box center [540, 639] width 29 height 29
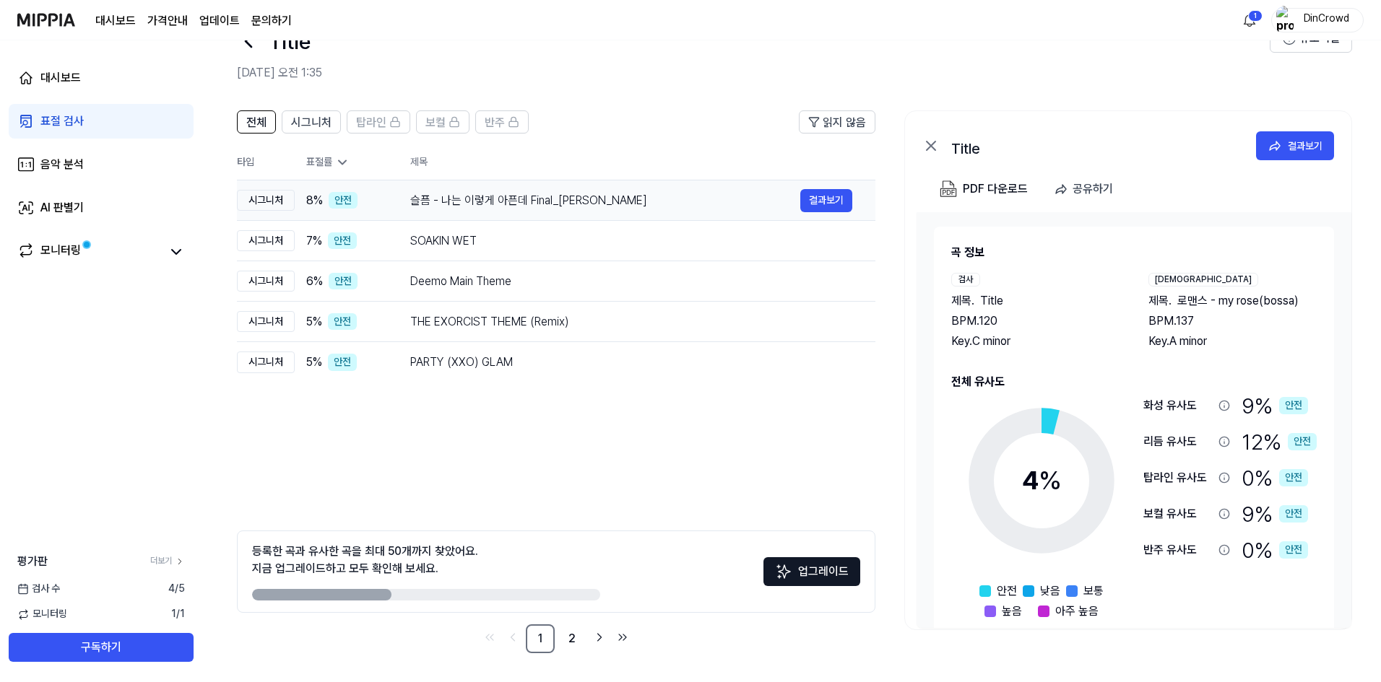
click at [602, 203] on div "슬픔 - 나는 이렇게 아픈데 Final_김정민" at bounding box center [605, 200] width 390 height 17
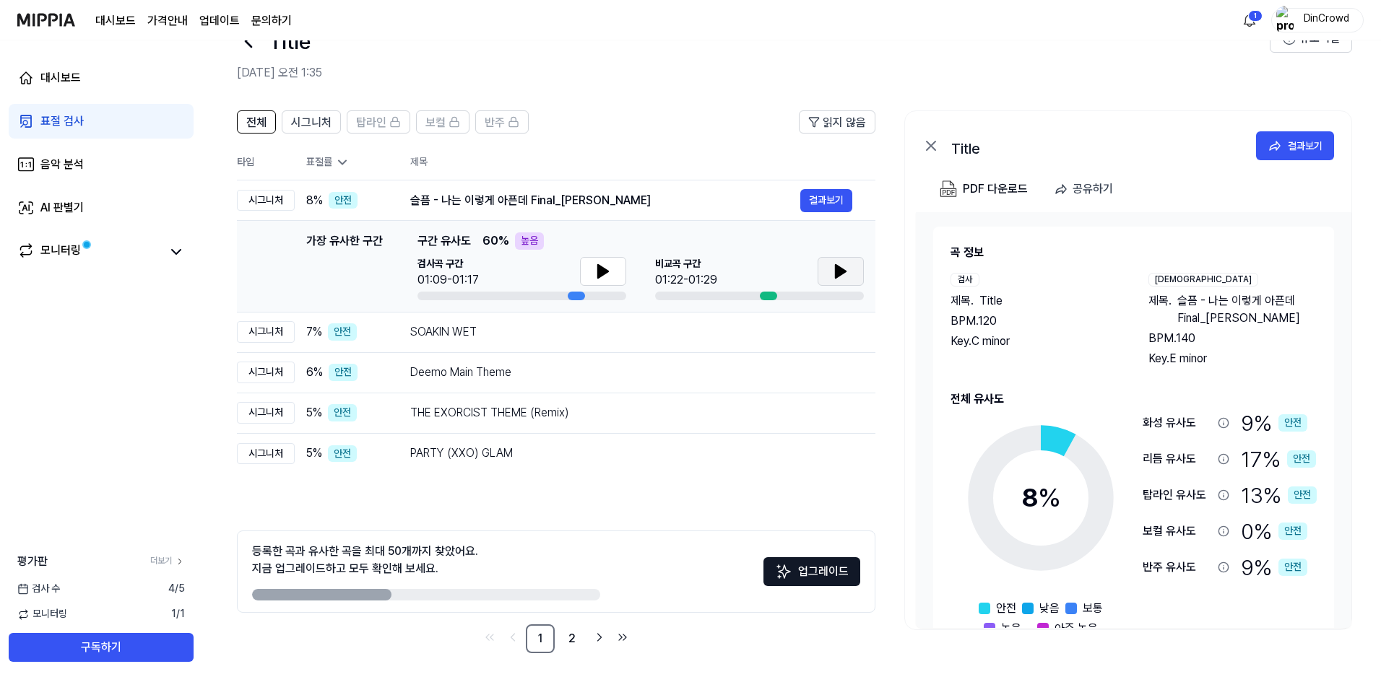
click at [843, 274] on icon at bounding box center [841, 271] width 10 height 13
click at [841, 262] on button at bounding box center [840, 271] width 46 height 29
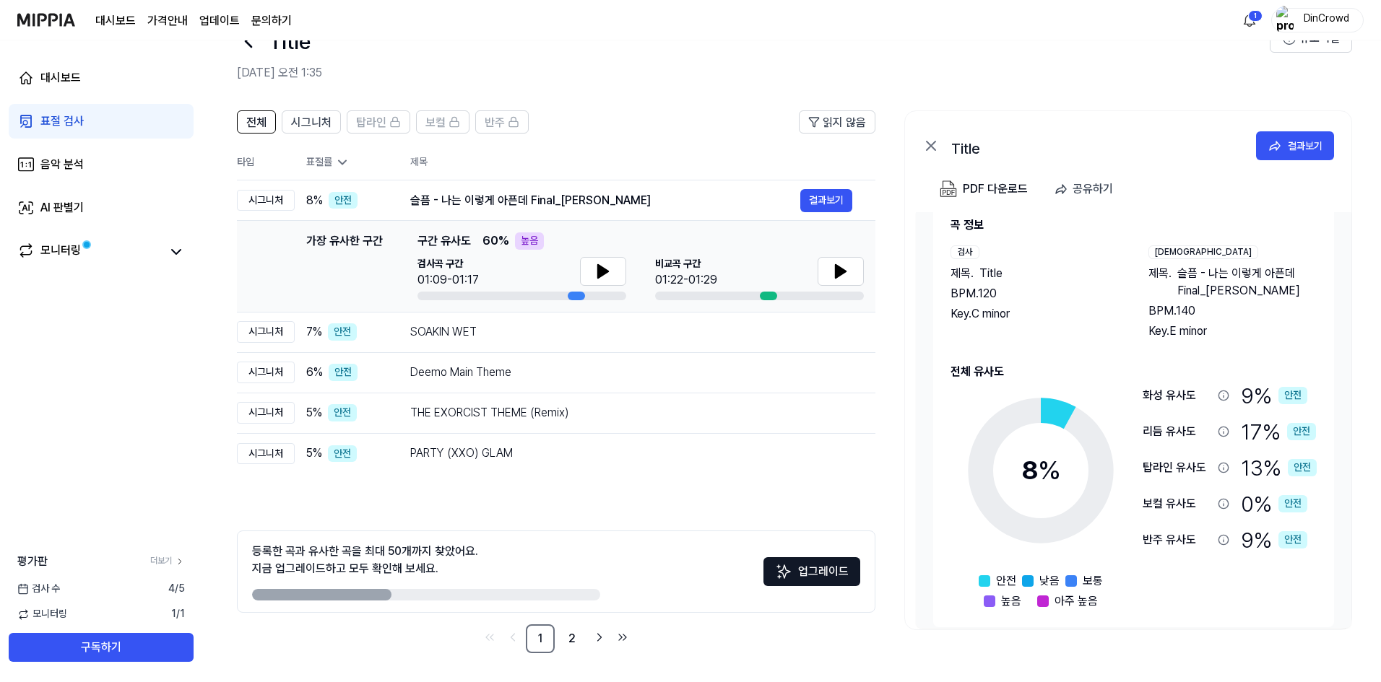
scroll to position [41, 0]
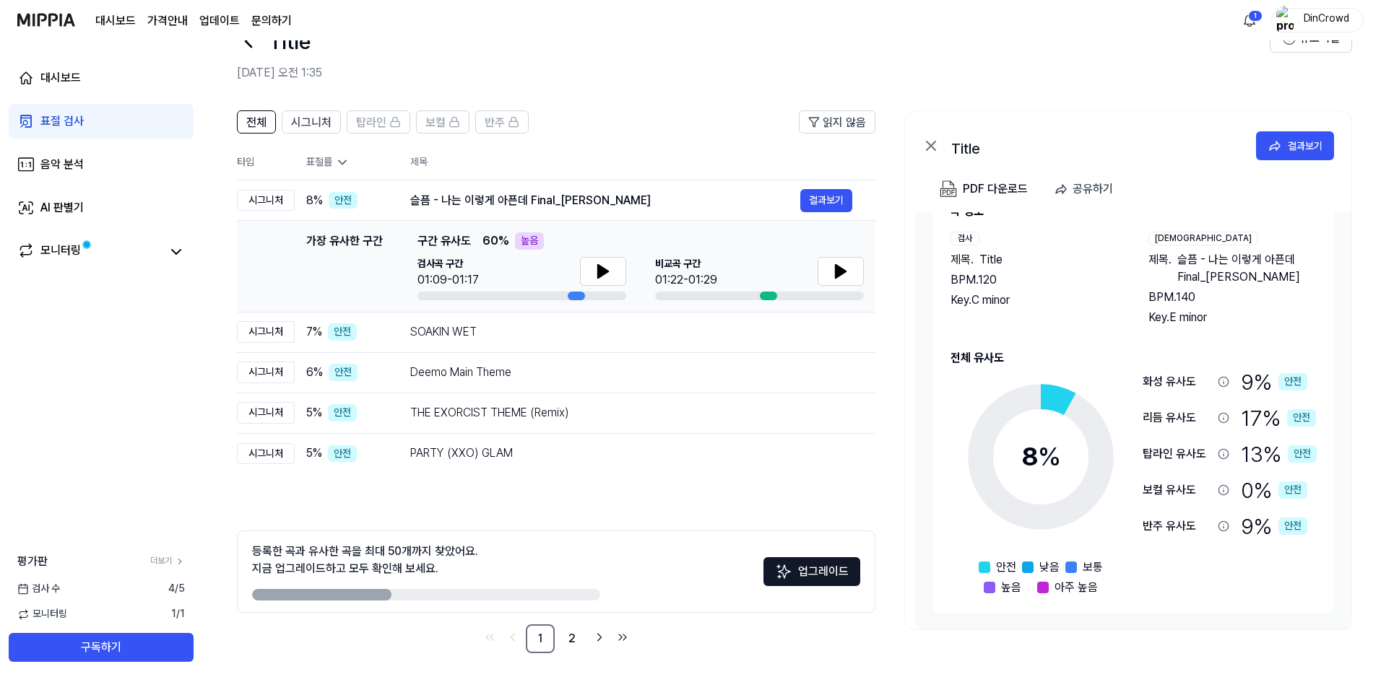
drag, startPoint x: 1237, startPoint y: 396, endPoint x: 1240, endPoint y: 564, distance: 168.3
click at [1248, 557] on div "화성 유사도 9 % 안전 리듬 유사도 17 % 안전 탑라인 유사도 13 % 안전 보컬 유사도 0 % 안전 반주 유사도 9 % 안전" at bounding box center [1229, 479] width 174 height 224
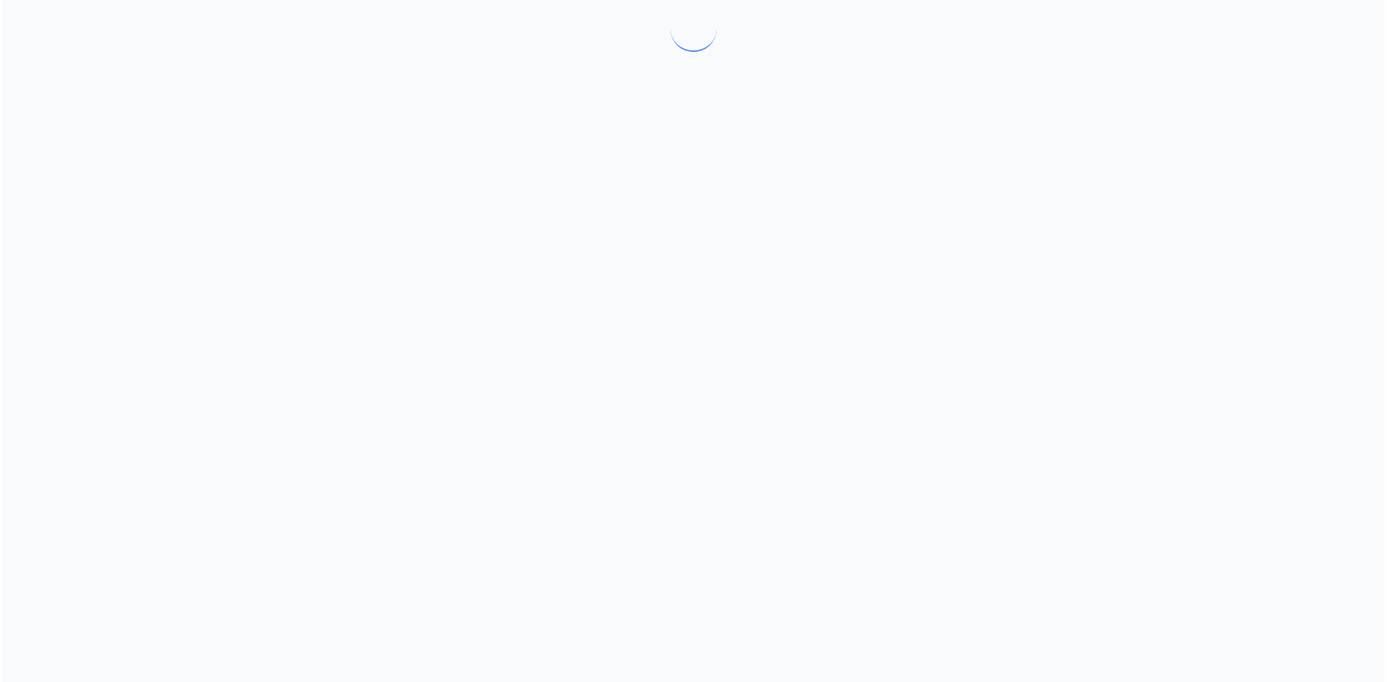
scroll to position [0, 0]
